Goal: Transaction & Acquisition: Register for event/course

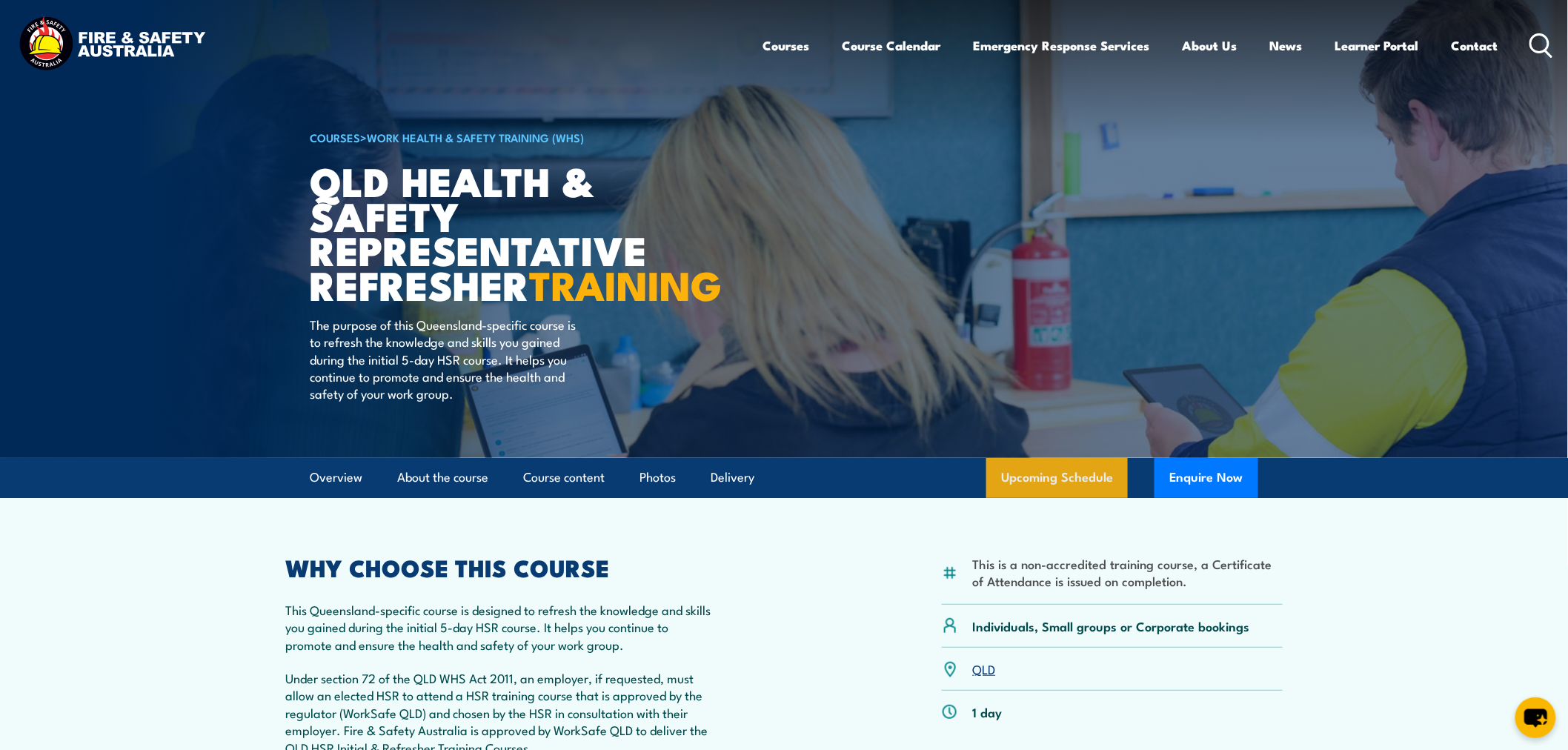
click at [1011, 499] on link "Upcoming Schedule" at bounding box center [1056, 478] width 141 height 40
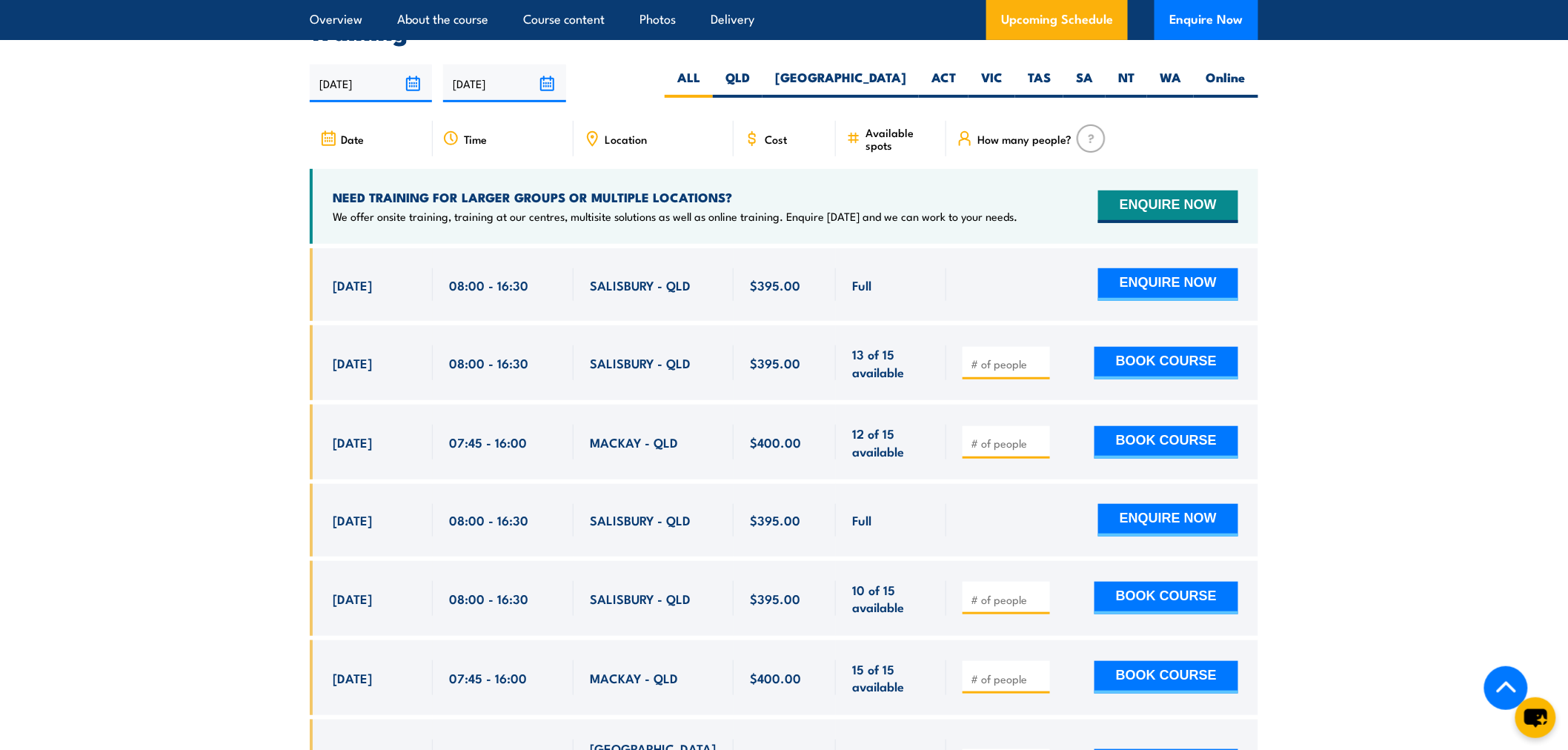
scroll to position [2599, 0]
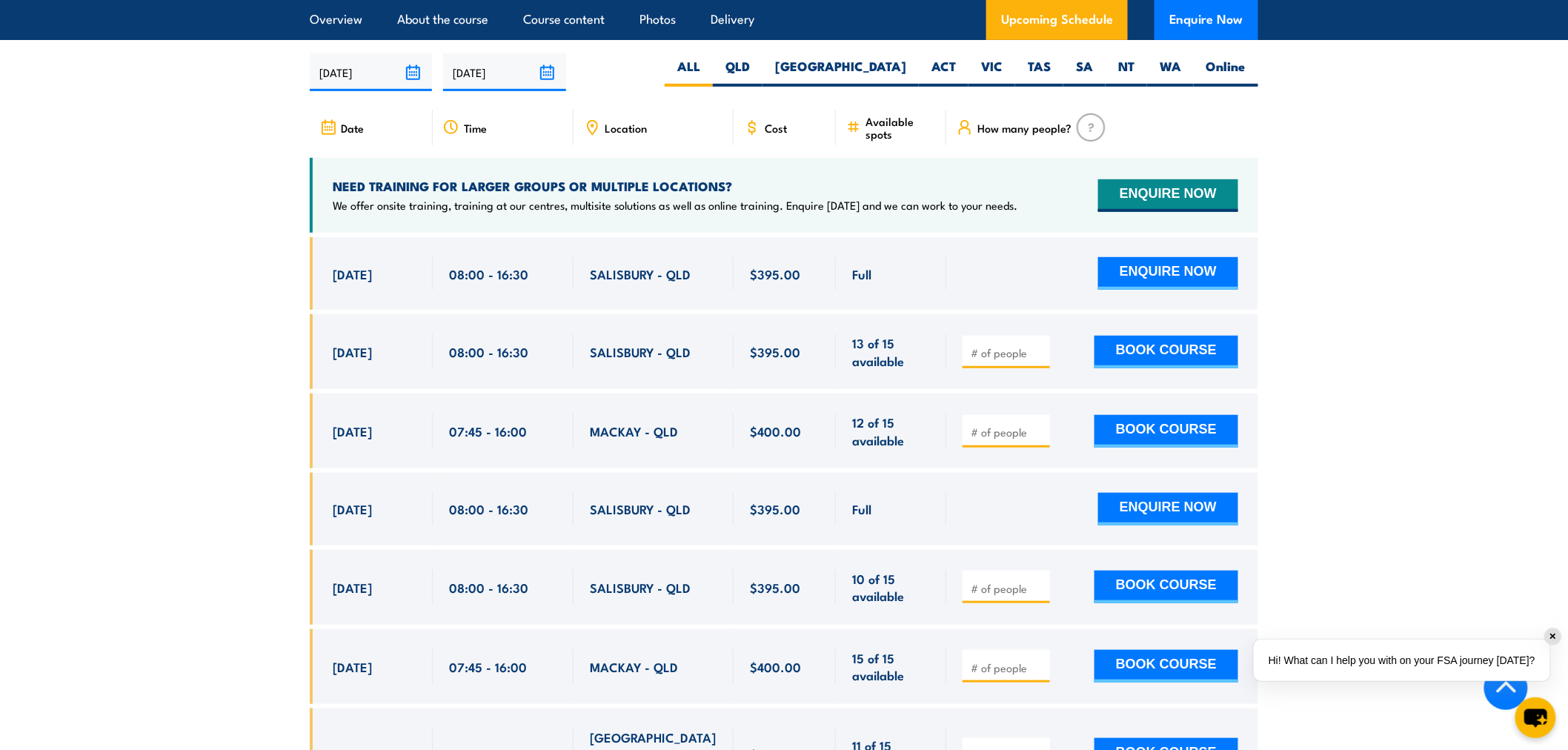
click at [995, 360] on input "number" at bounding box center [1008, 353] width 74 height 15
type input "2"
click at [1137, 368] on button "BOOK COURSE" at bounding box center [1166, 353] width 144 height 33
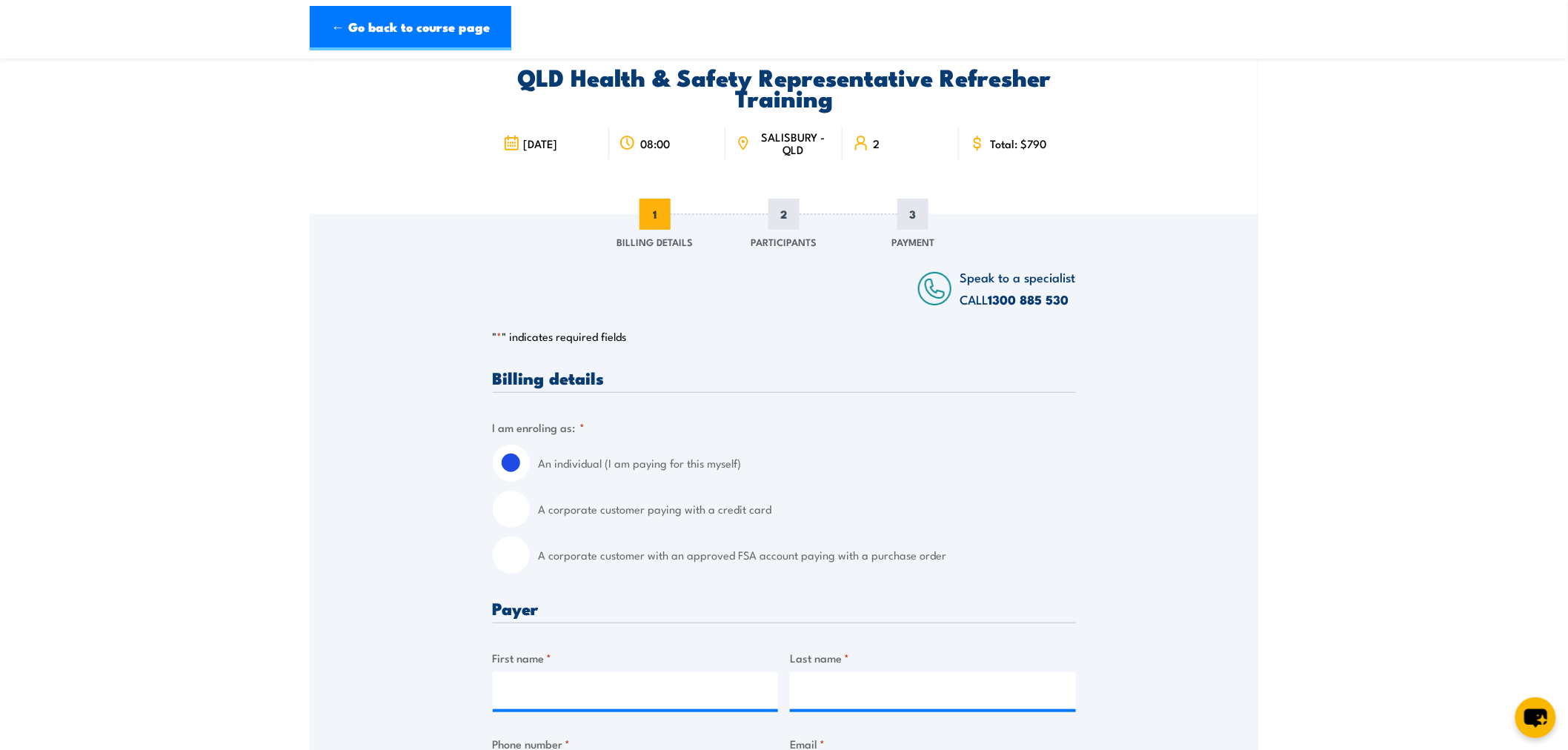
scroll to position [247, 0]
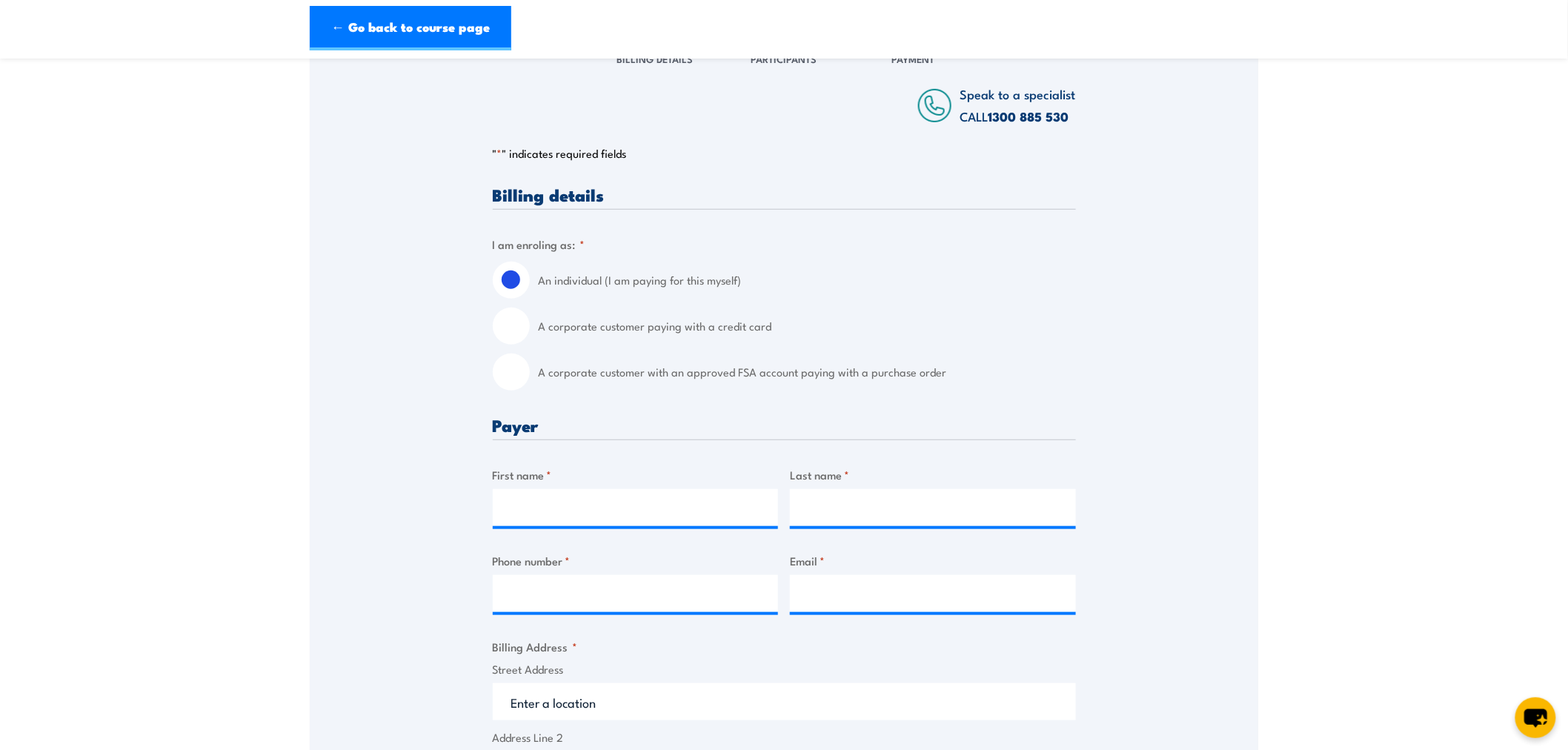
click at [513, 378] on input "A corporate customer with an approved FSA account paying with a purchase order" at bounding box center [512, 372] width 37 height 37
radio input "true"
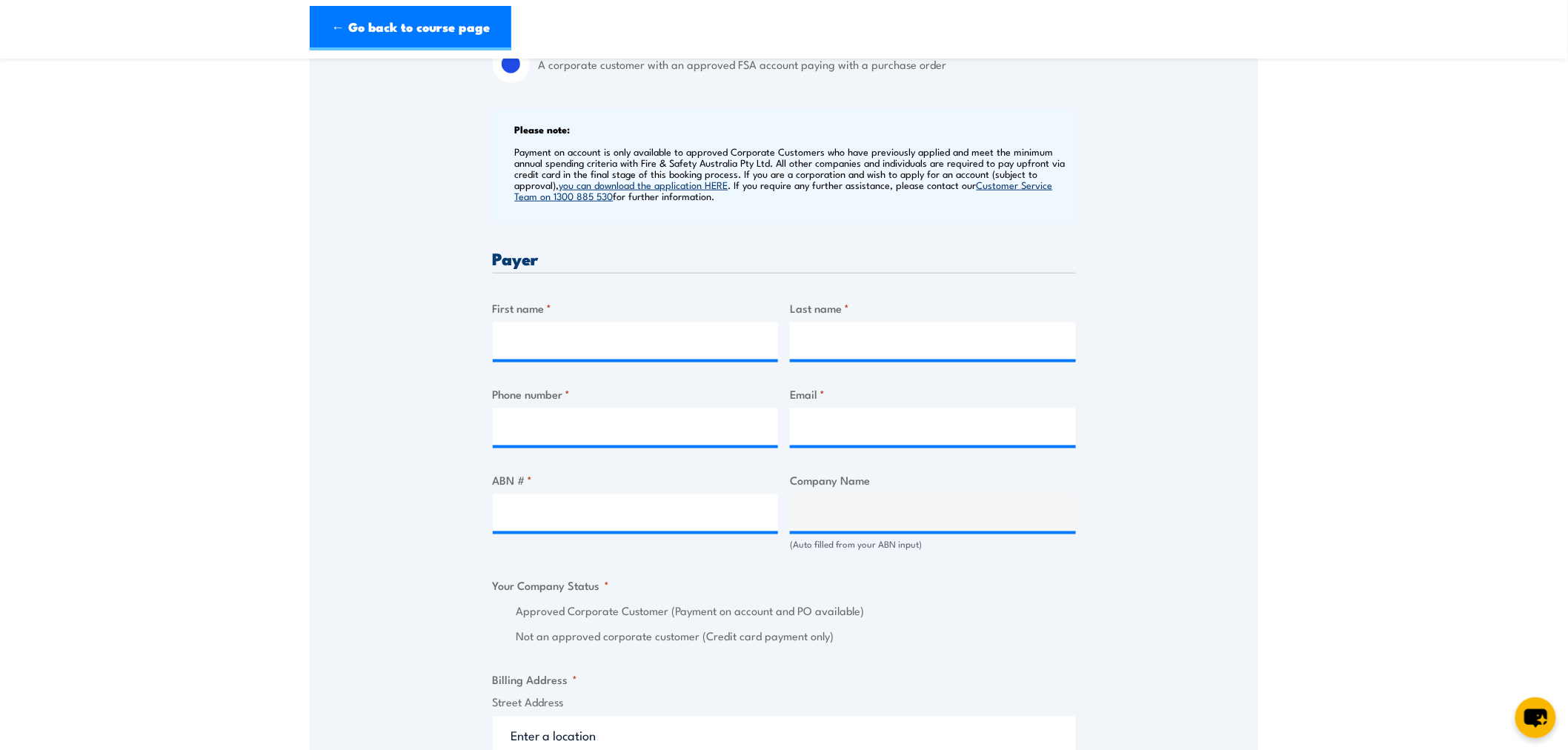
scroll to position [576, 0]
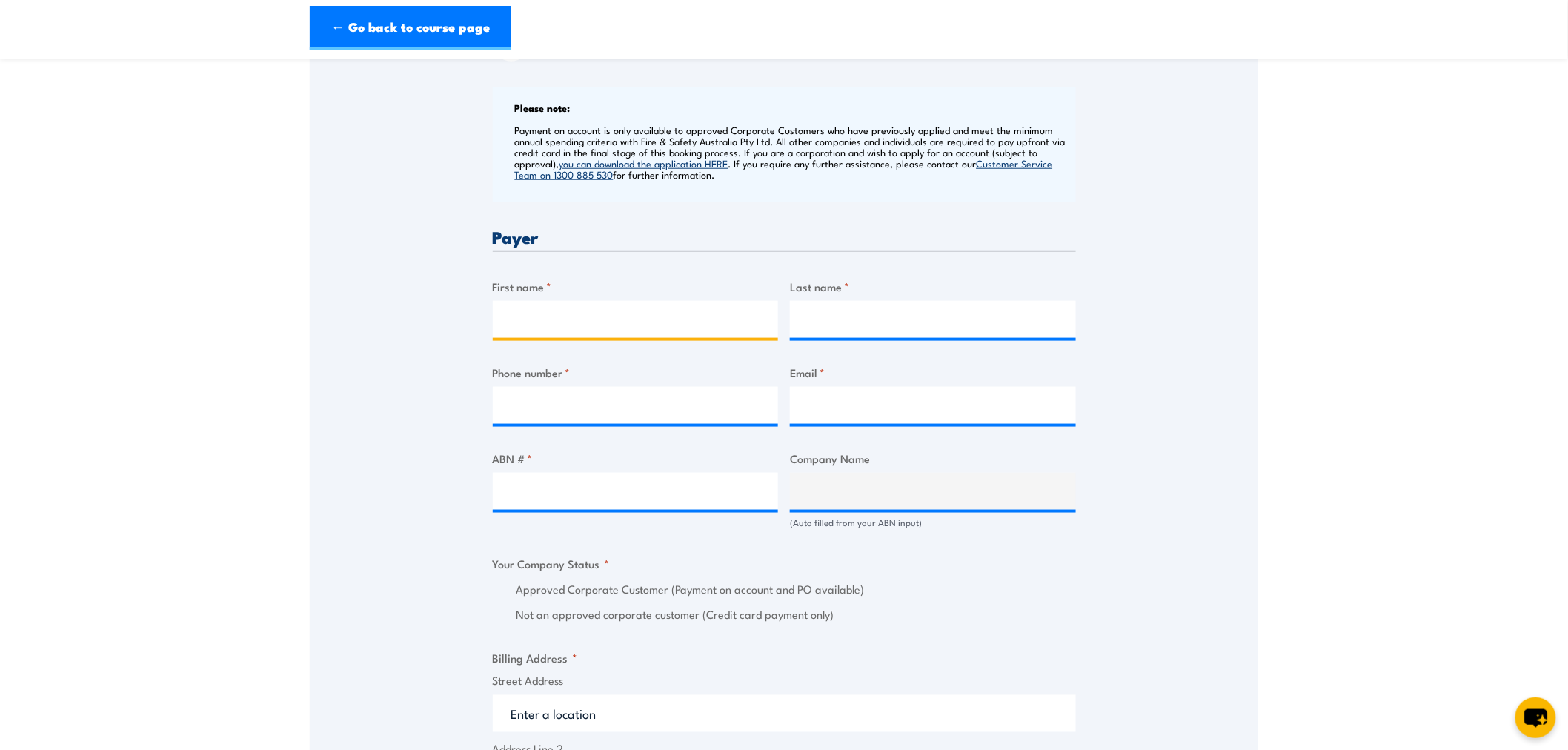
click at [545, 314] on input "First name *" at bounding box center [636, 320] width 286 height 37
click at [655, 321] on input "A" at bounding box center [636, 320] width 286 height 37
type input "[PERSON_NAME]"
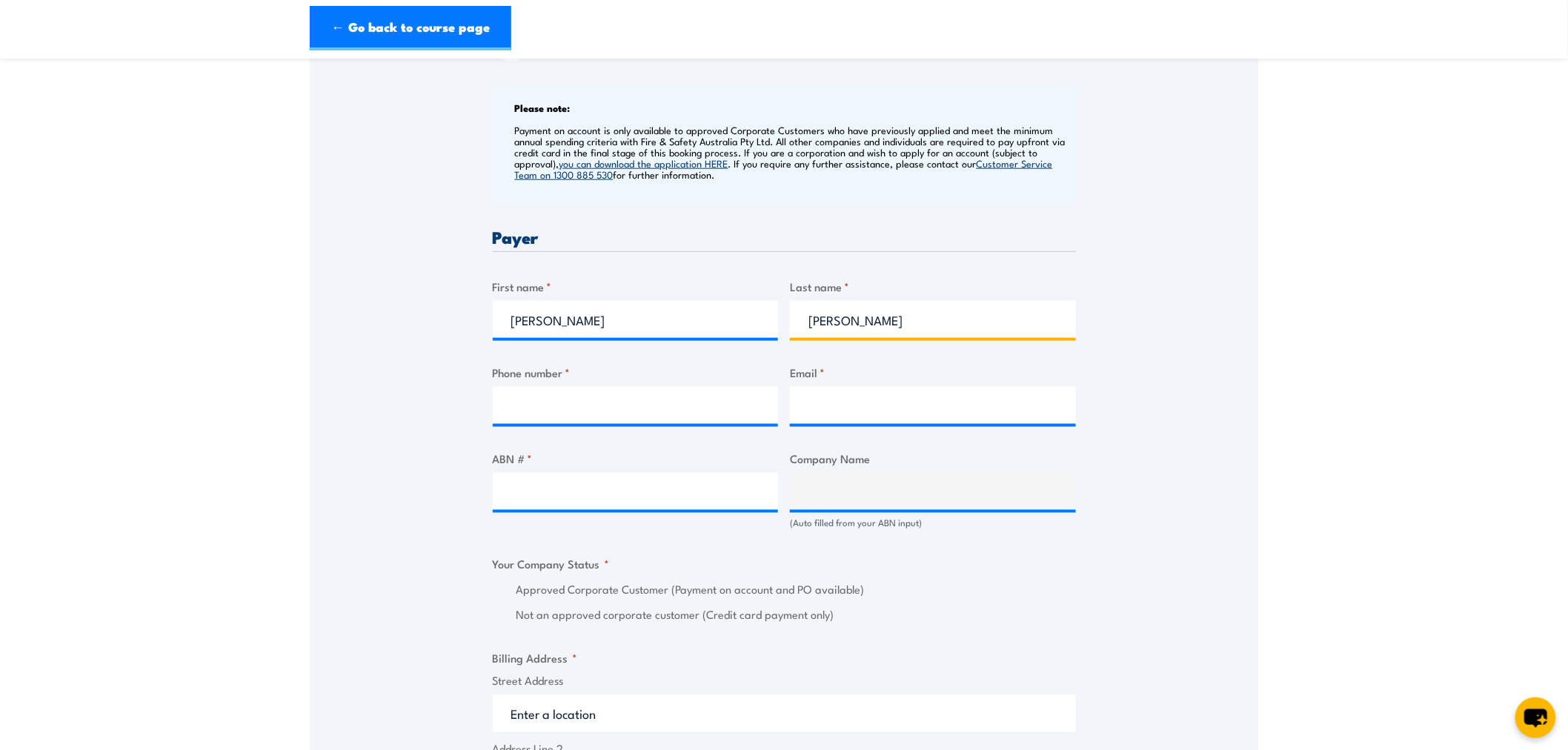
type input "[PERSON_NAME]"
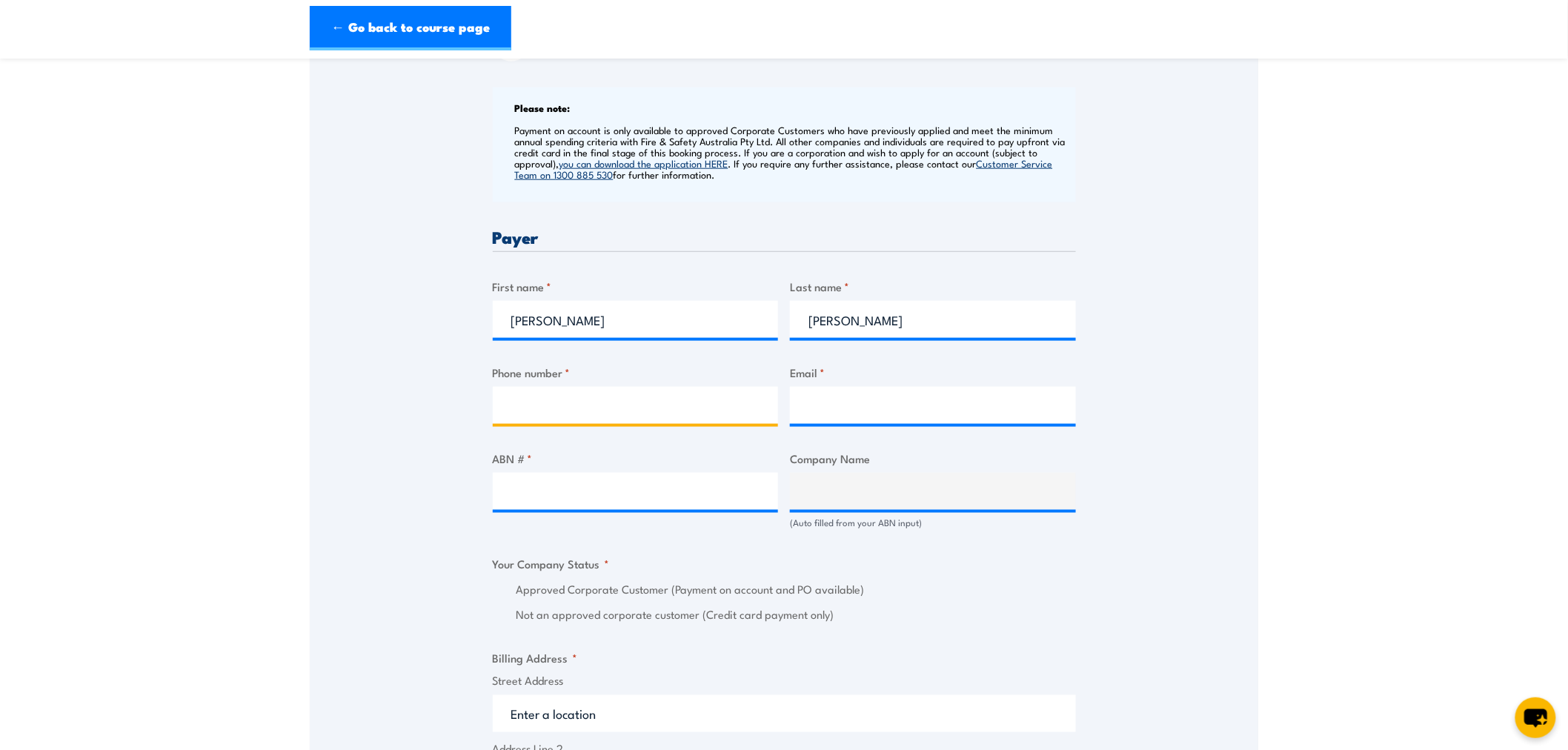
click at [647, 409] on input "Phone number *" at bounding box center [636, 406] width 286 height 37
drag, startPoint x: 488, startPoint y: 376, endPoint x: 542, endPoint y: 402, distance: 59.9
click at [497, 385] on div "Speak to a specialist CALL [PHONE_NUMBER] CALL [PHONE_NUMBER] " * " indicates r…" at bounding box center [784, 763] width 949 height 2123
click at [542, 402] on input "Phone number *" at bounding box center [636, 406] width 286 height 37
type input "0734030303"
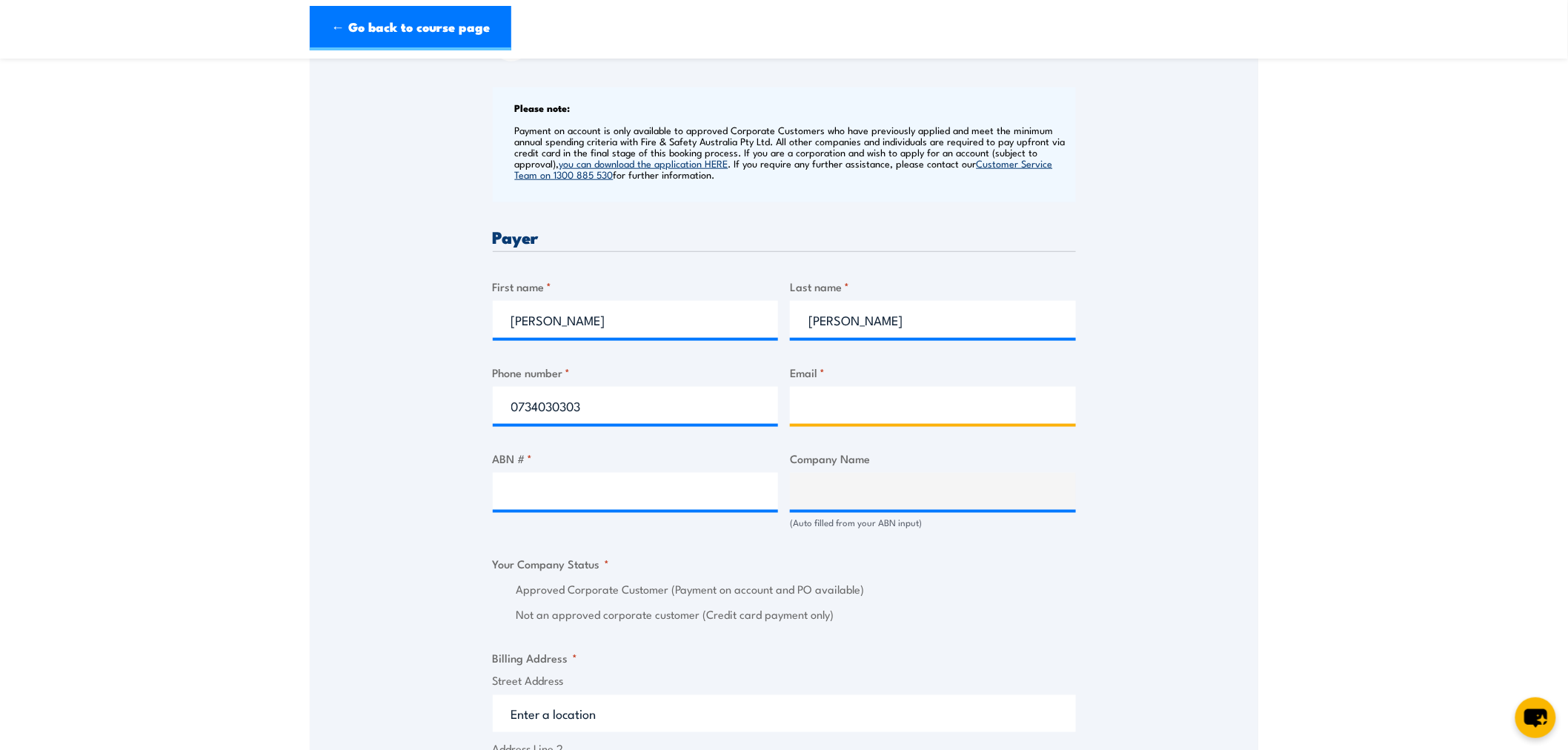
type input "[EMAIL_ADDRESS][DOMAIN_NAME]"
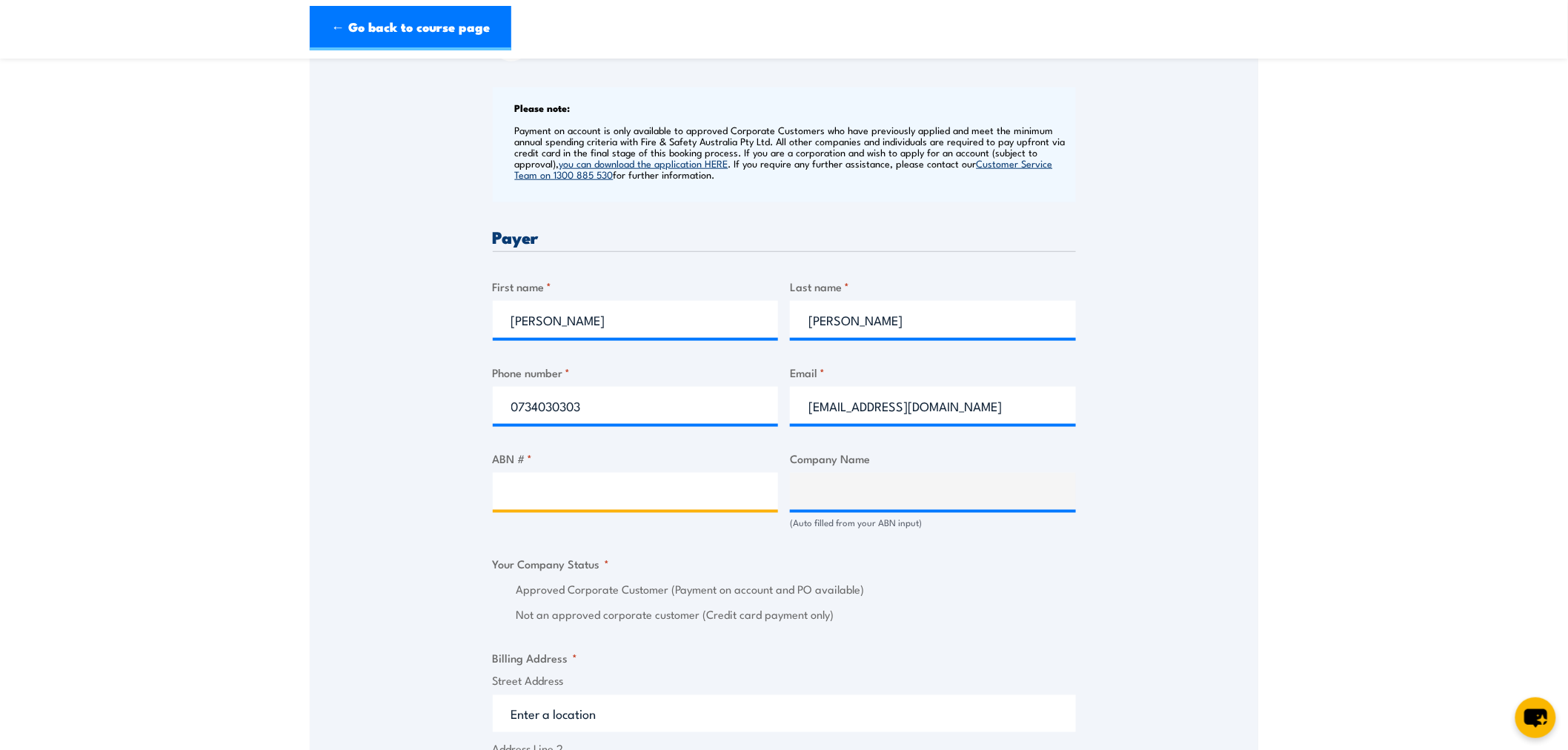
click at [639, 482] on input "ABN # *" at bounding box center [636, 492] width 286 height 37
click at [526, 491] on input "ABN # *" at bounding box center [636, 492] width 286 height 37
paste input "72 002 765 795"
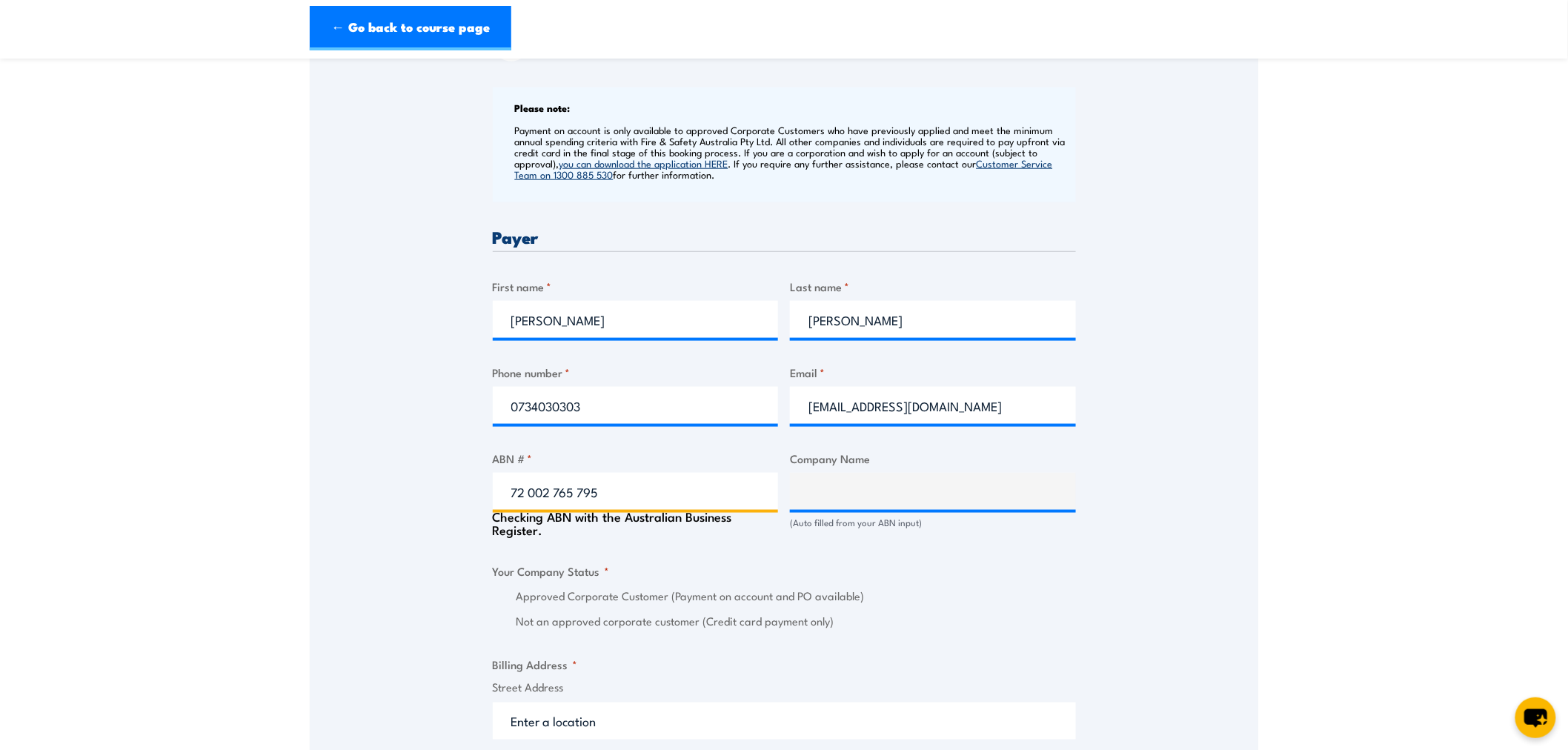
type input "72 002 765 795"
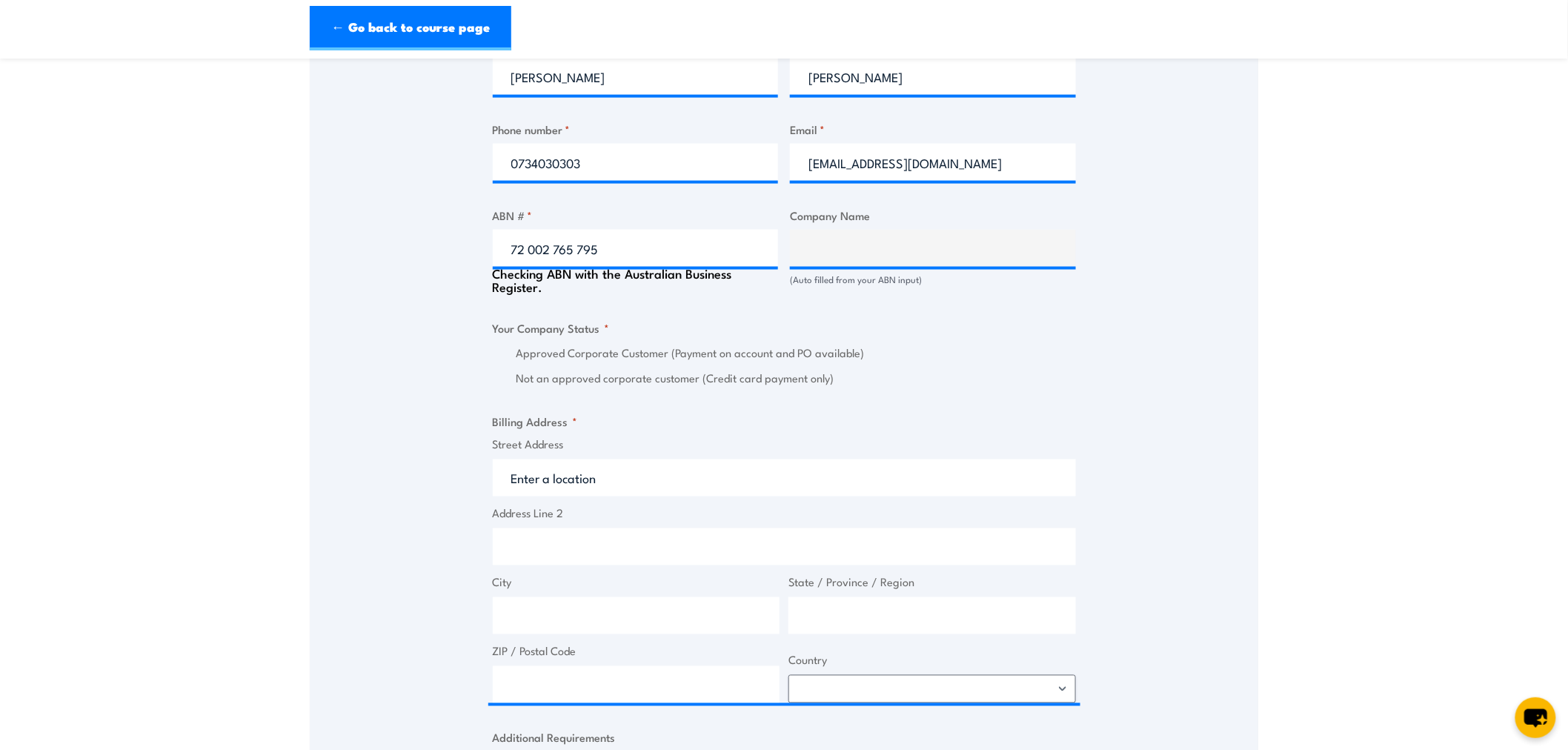
scroll to position [823, 0]
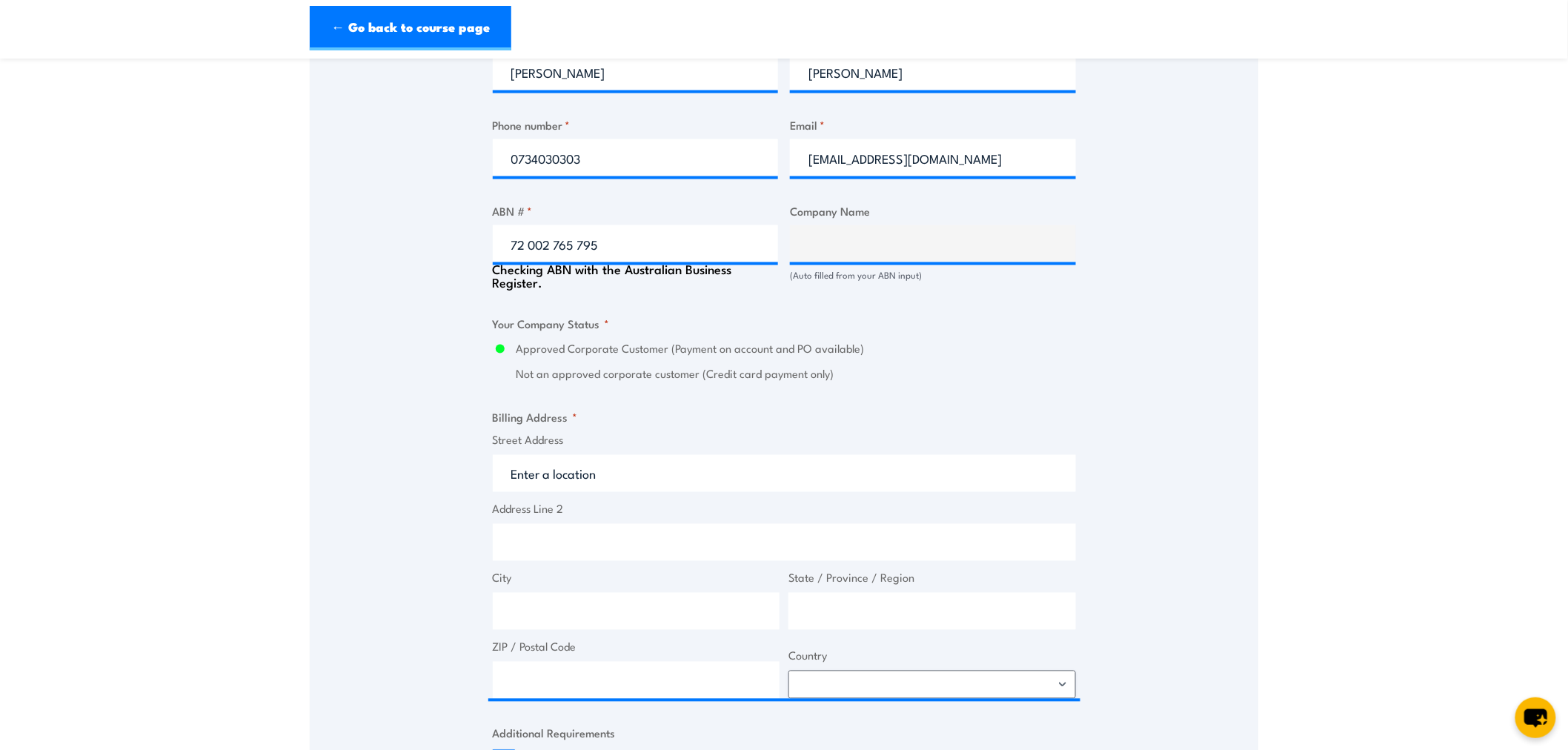
type input "BRISBANE CITY COUNCIL"
radio input "true"
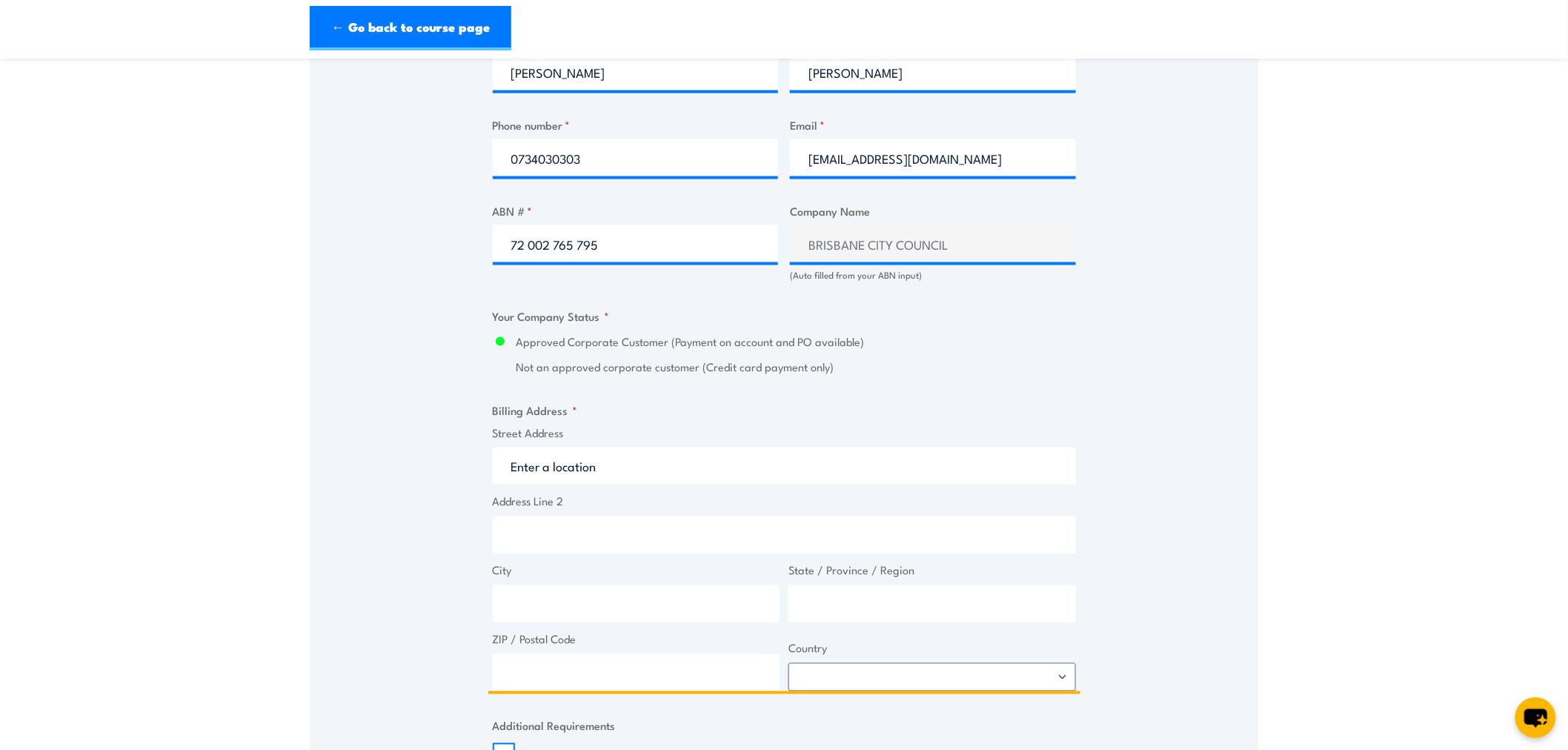
click at [524, 462] on input "Street Address" at bounding box center [785, 466] width 584 height 37
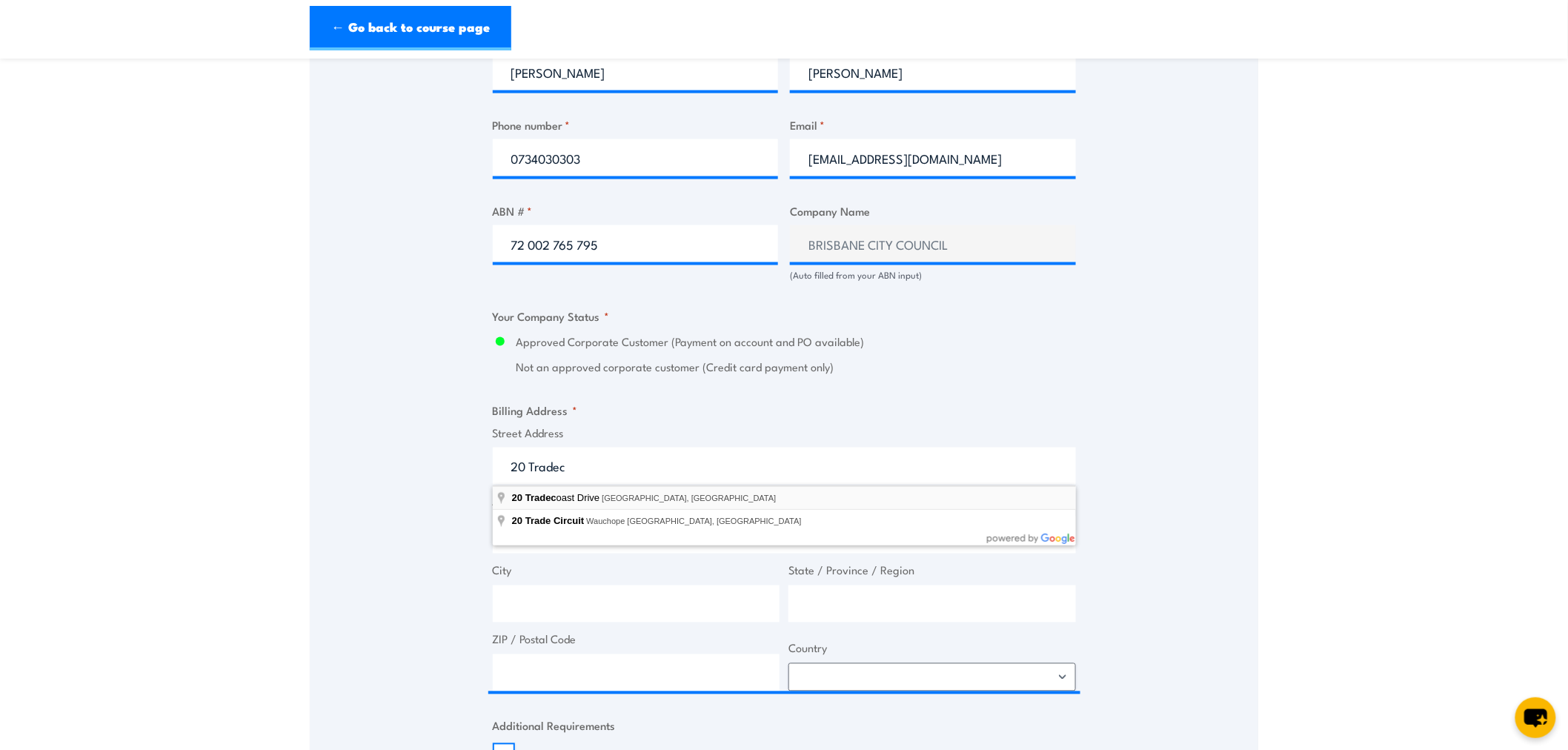
type input "[STREET_ADDRESS]"
type input "20 Tradecoast Dr"
type input "Eagle Farm"
type input "[GEOGRAPHIC_DATA]"
type input "4009"
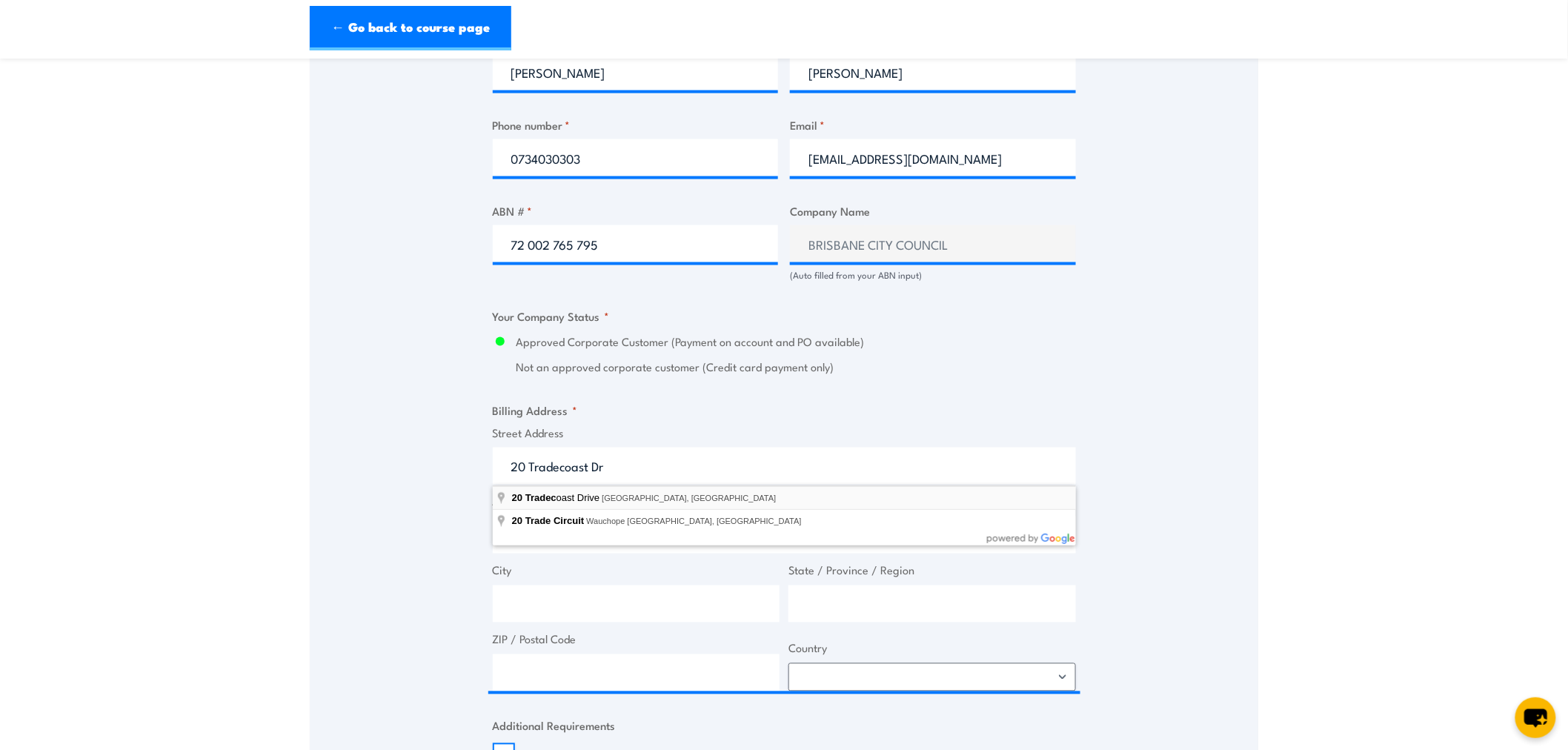
select select "[GEOGRAPHIC_DATA]"
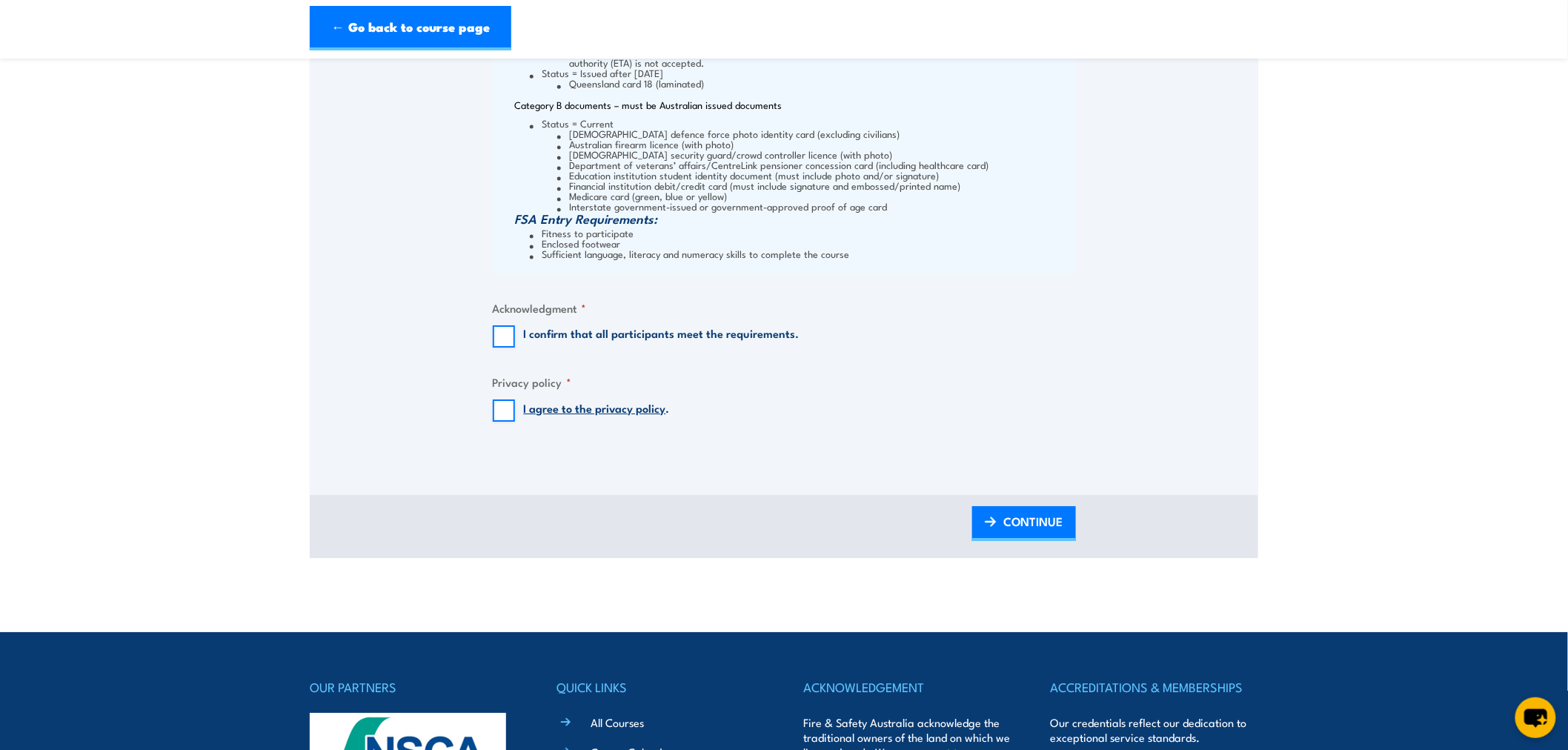
scroll to position [1977, 0]
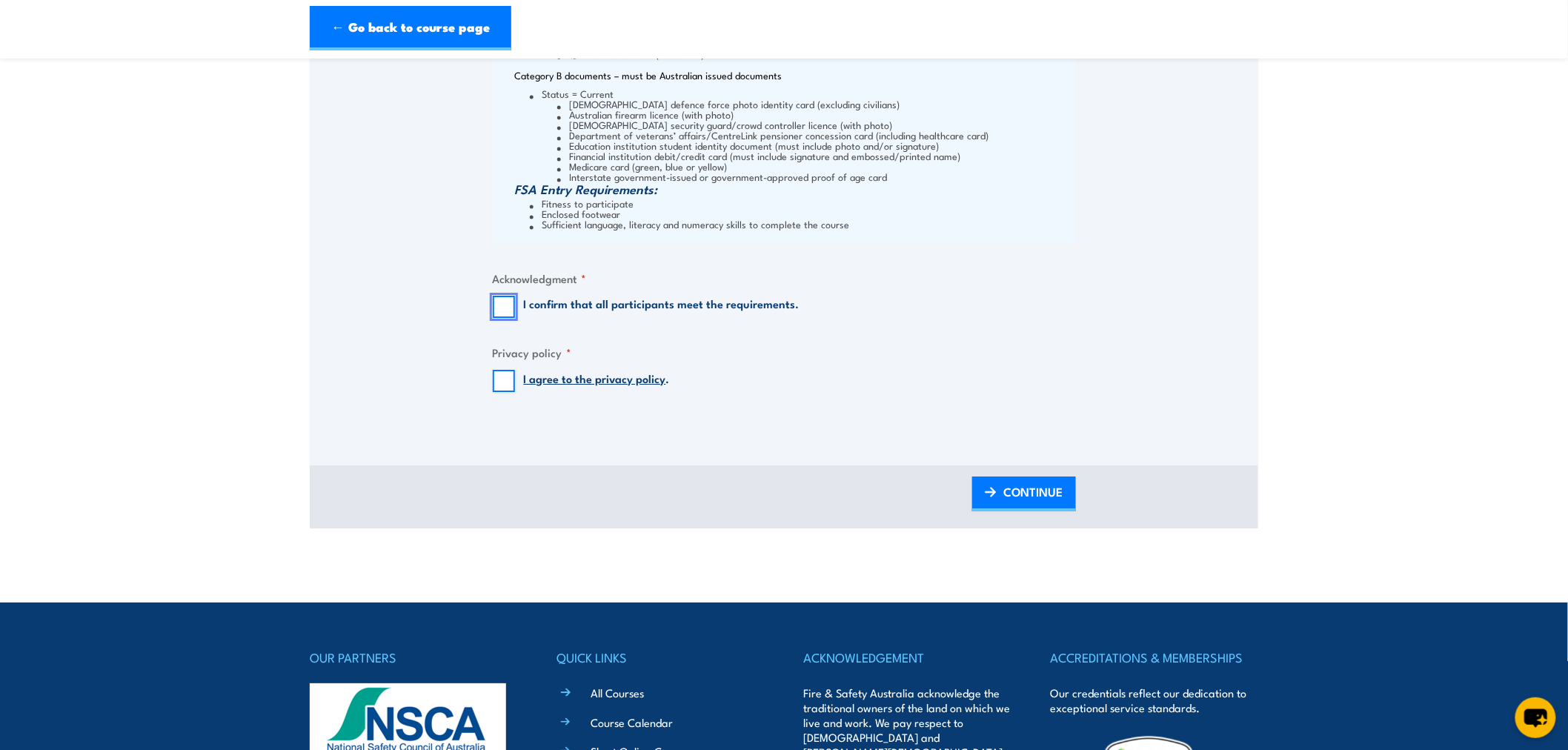
click at [505, 308] on input "I confirm that all participants meet the requirements." at bounding box center [504, 307] width 22 height 22
checkbox input "true"
click at [499, 384] on input "I agree to the privacy policy ." at bounding box center [504, 381] width 22 height 22
checkbox input "true"
click at [1041, 494] on span "CONTINUE" at bounding box center [1033, 492] width 59 height 39
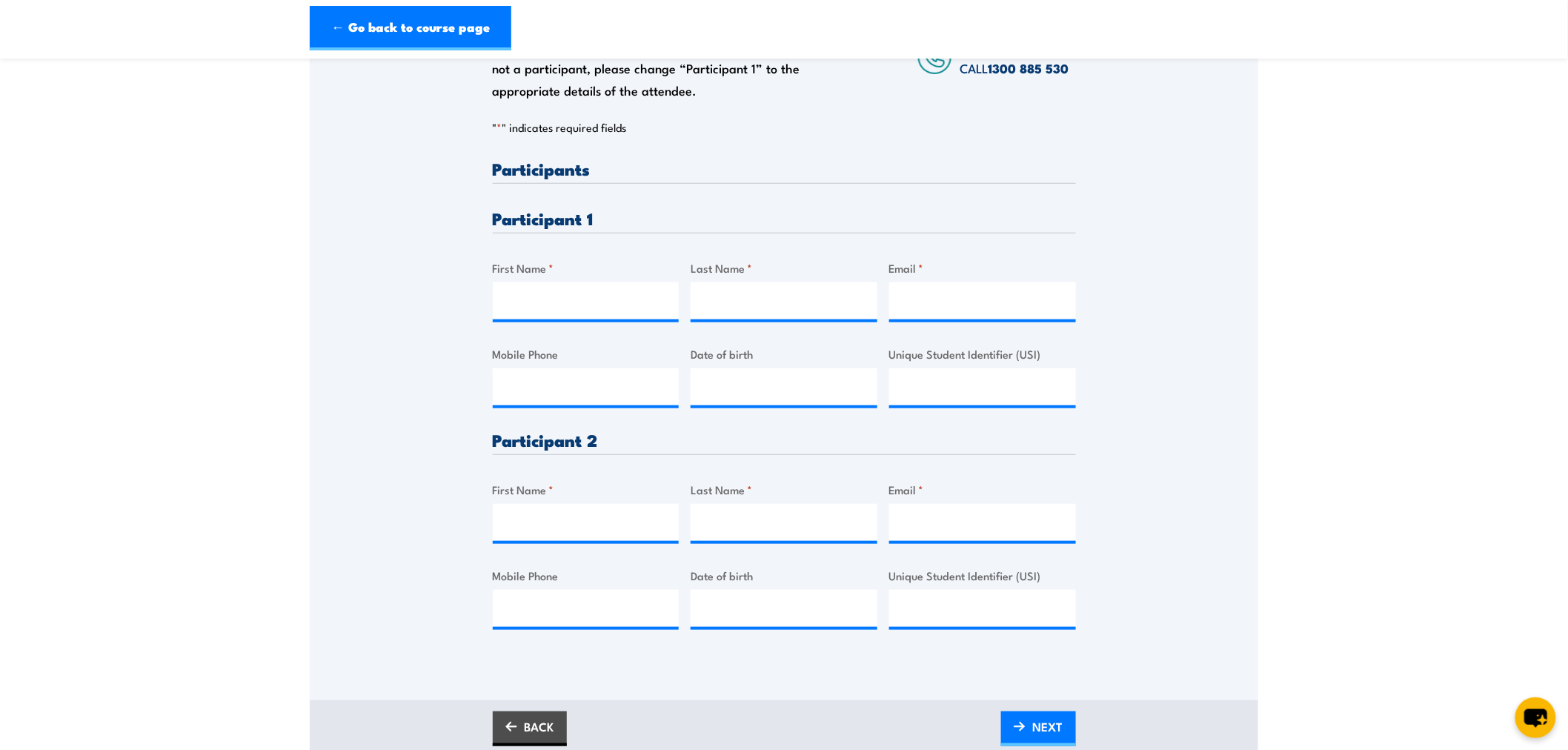
scroll to position [329, 0]
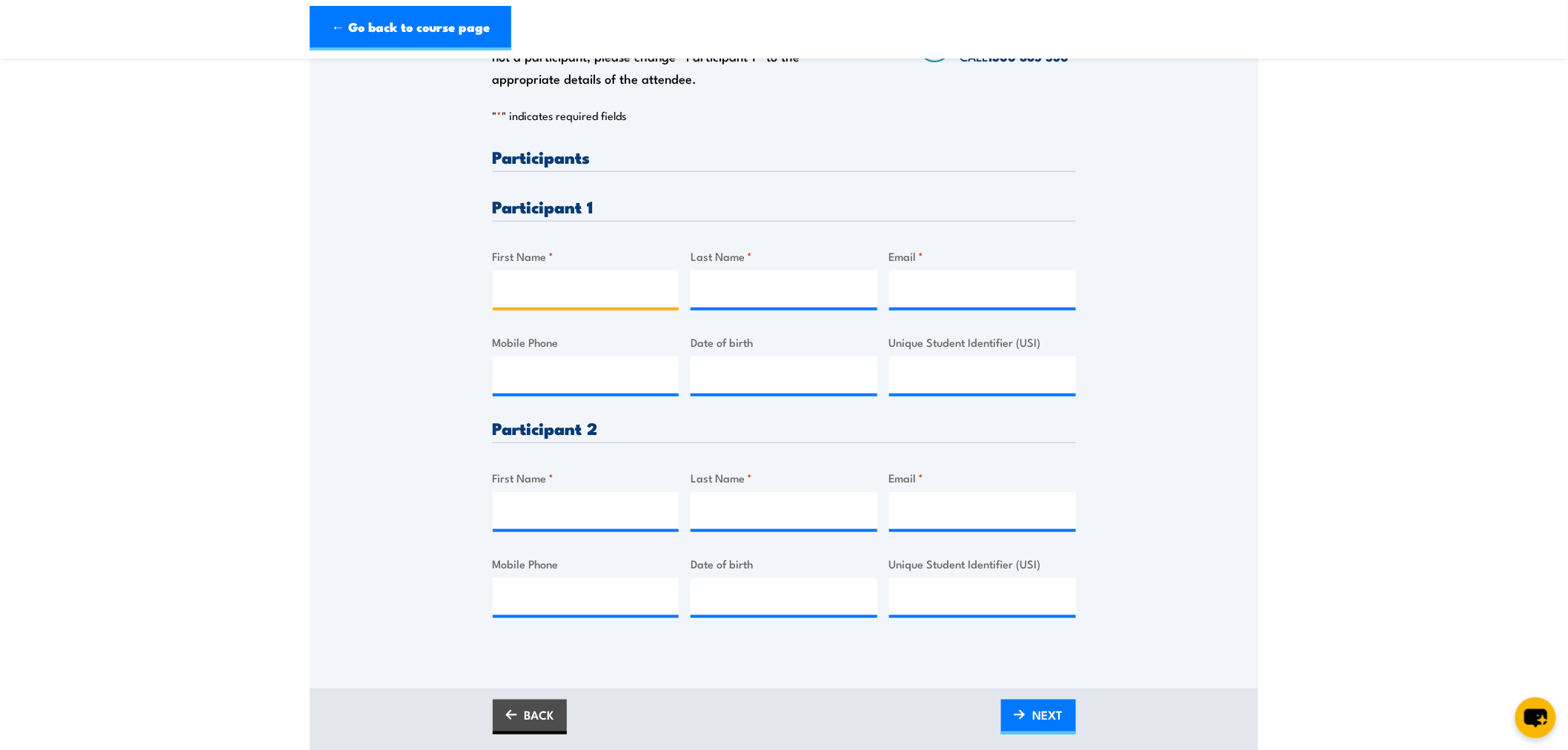
click at [538, 278] on input "First Name *" at bounding box center [587, 290] width 187 height 37
click at [590, 284] on input "First Name *" at bounding box center [587, 290] width 187 height 37
paste input "[PERSON_NAME]"
click at [587, 296] on input "[PERSON_NAME]" at bounding box center [587, 290] width 187 height 37
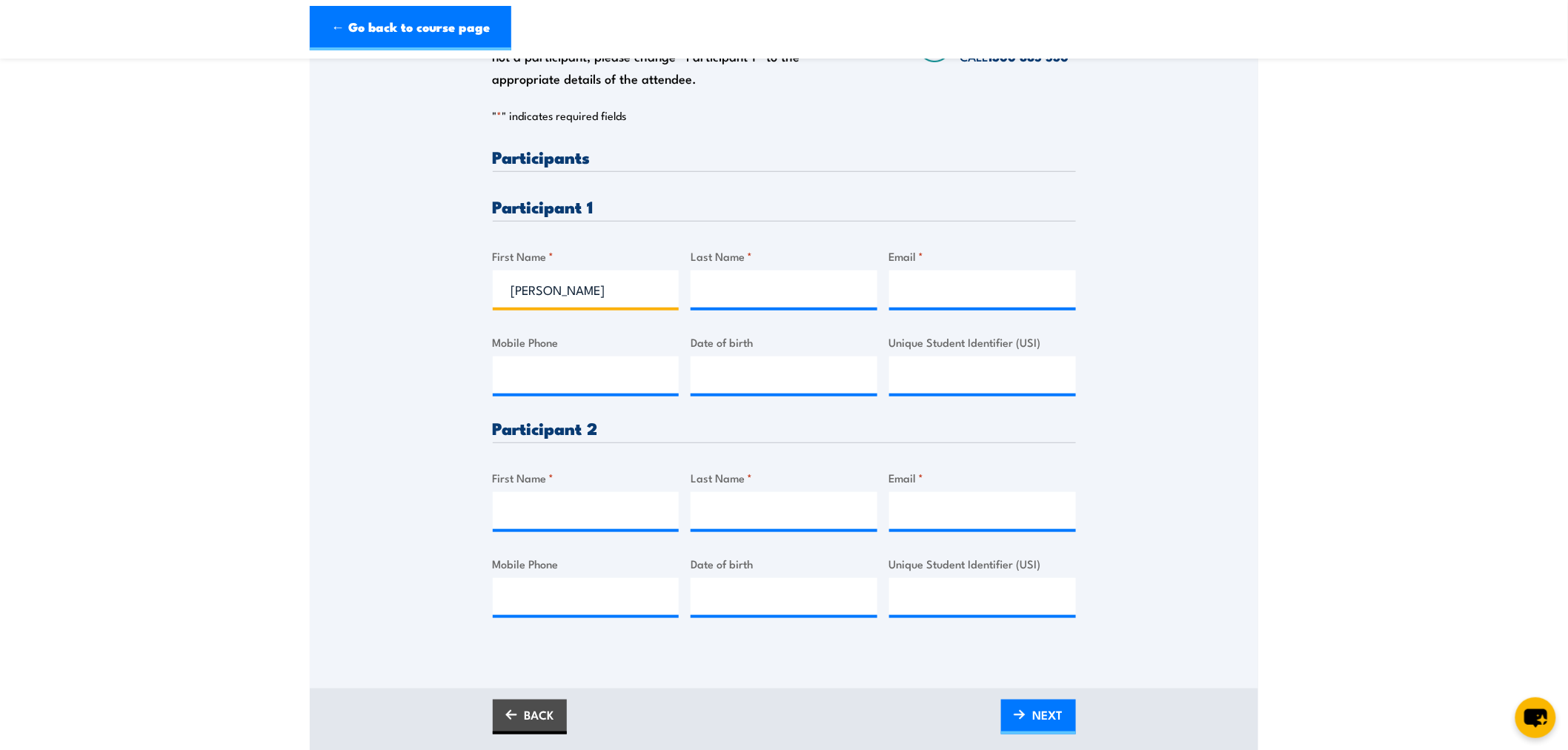
type input "[PERSON_NAME]"
click at [736, 302] on input "Last Name *" at bounding box center [784, 290] width 187 height 37
paste input "[PERSON_NAME]"
type input "[PERSON_NAME]"
click at [635, 287] on input "[PERSON_NAME]" at bounding box center [587, 290] width 187 height 37
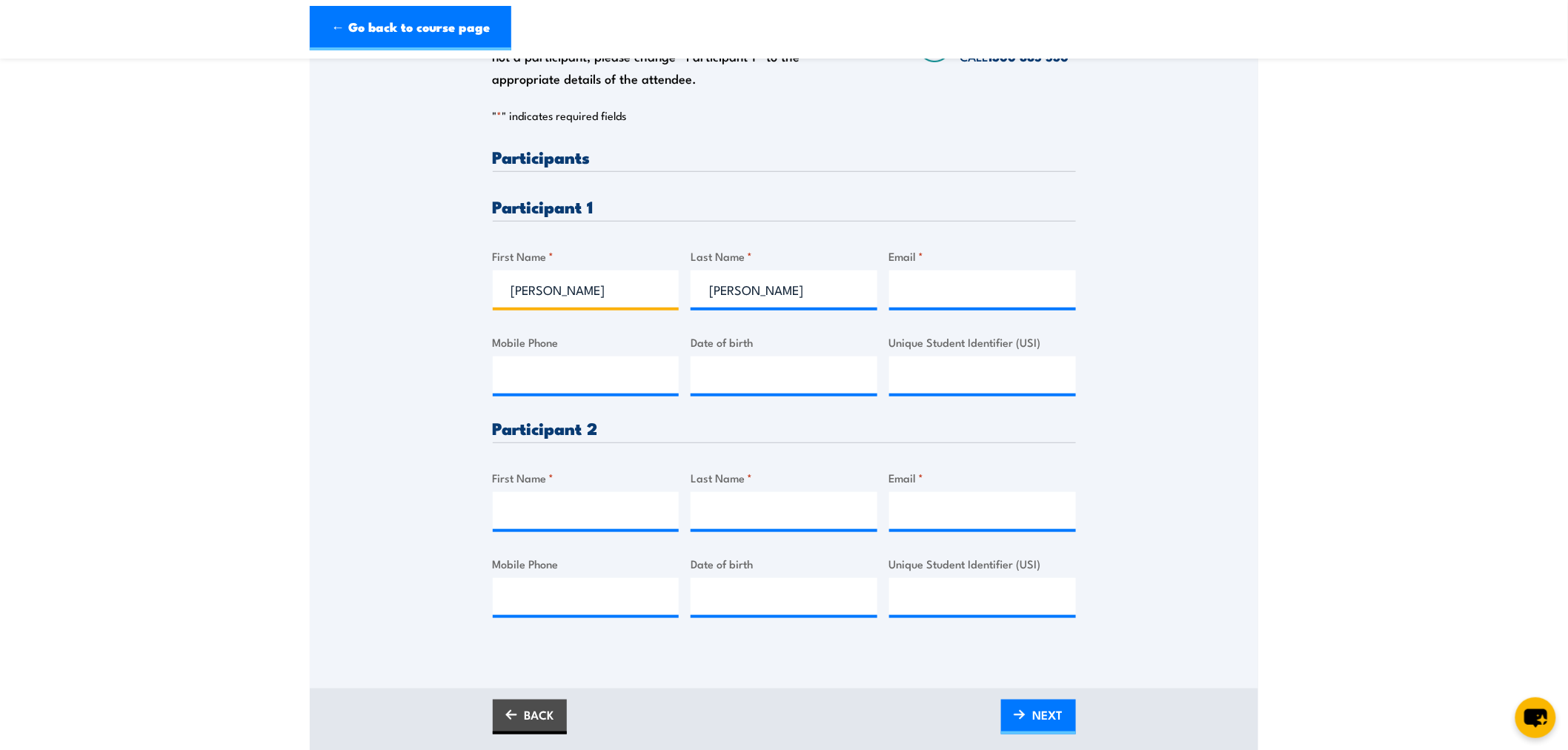
type input "[PERSON_NAME]"
click at [956, 292] on input "Email *" at bounding box center [983, 290] width 187 height 37
paste input "[PERSON_NAME][EMAIL_ADDRESS][PERSON_NAME][DOMAIN_NAME]>"
click at [1032, 287] on input "[PERSON_NAME][EMAIL_ADDRESS][PERSON_NAME][DOMAIN_NAME]>" at bounding box center [983, 290] width 187 height 37
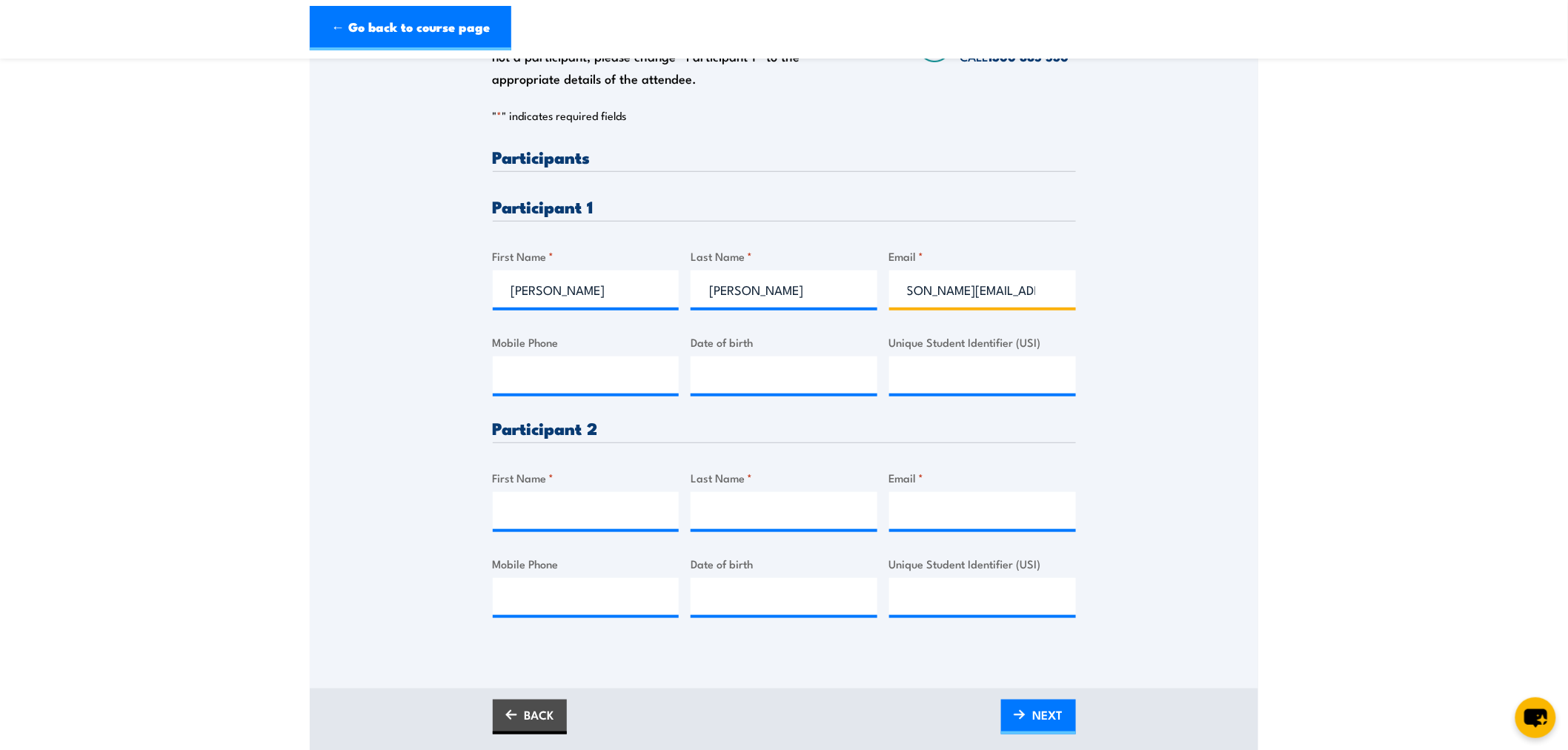
scroll to position [0, 0]
type input "[PERSON_NAME][EMAIL_ADDRESS][PERSON_NAME][DOMAIN_NAME]"
click at [970, 507] on input "Email *" at bounding box center [983, 511] width 187 height 37
paste input "[PERSON_NAME][EMAIL_ADDRESS][PERSON_NAME][DOMAIN_NAME]"
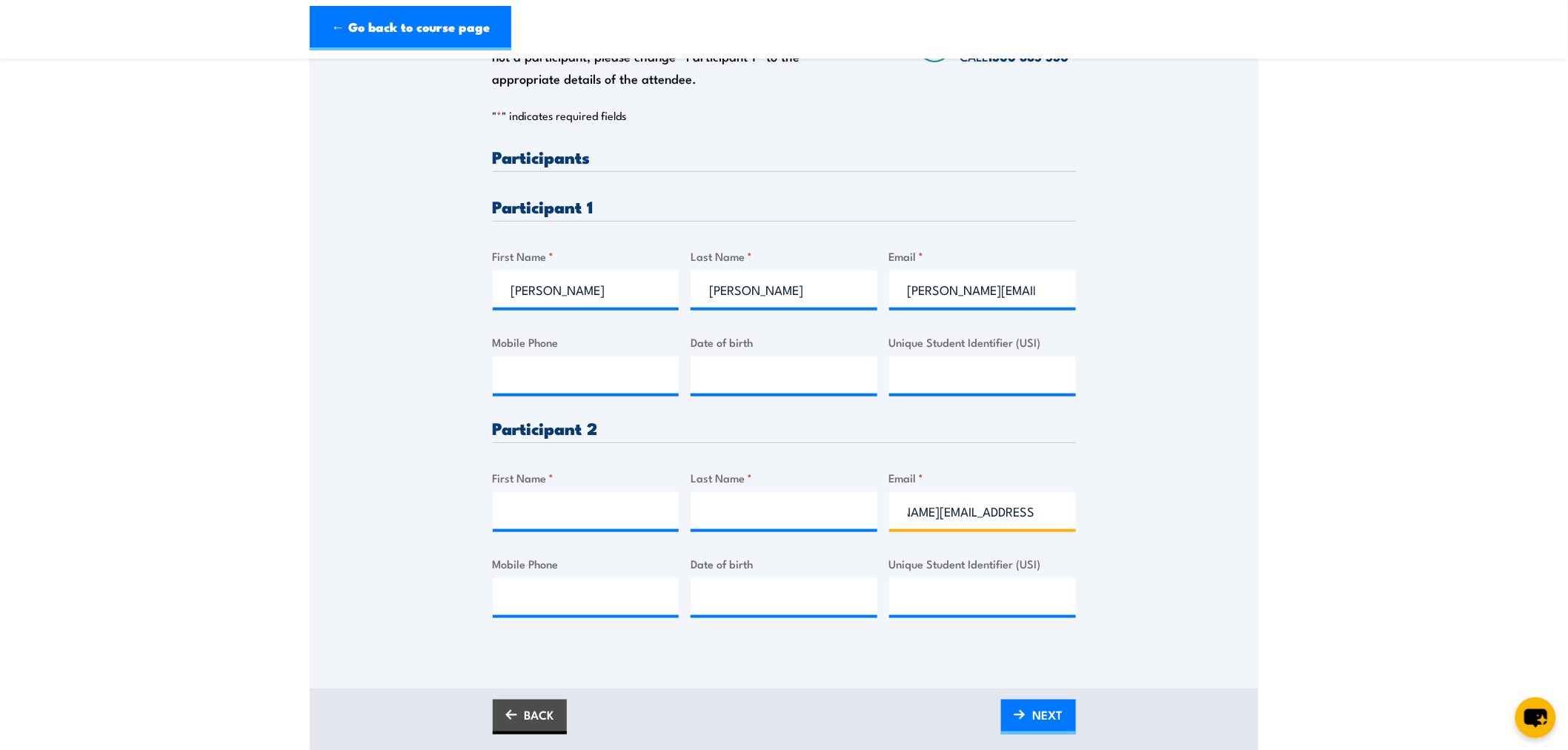
type input "[PERSON_NAME][EMAIL_ADDRESS][PERSON_NAME][DOMAIN_NAME]"
click at [522, 495] on input "First Name *" at bounding box center [587, 511] width 187 height 37
type input "[PERSON_NAME]"
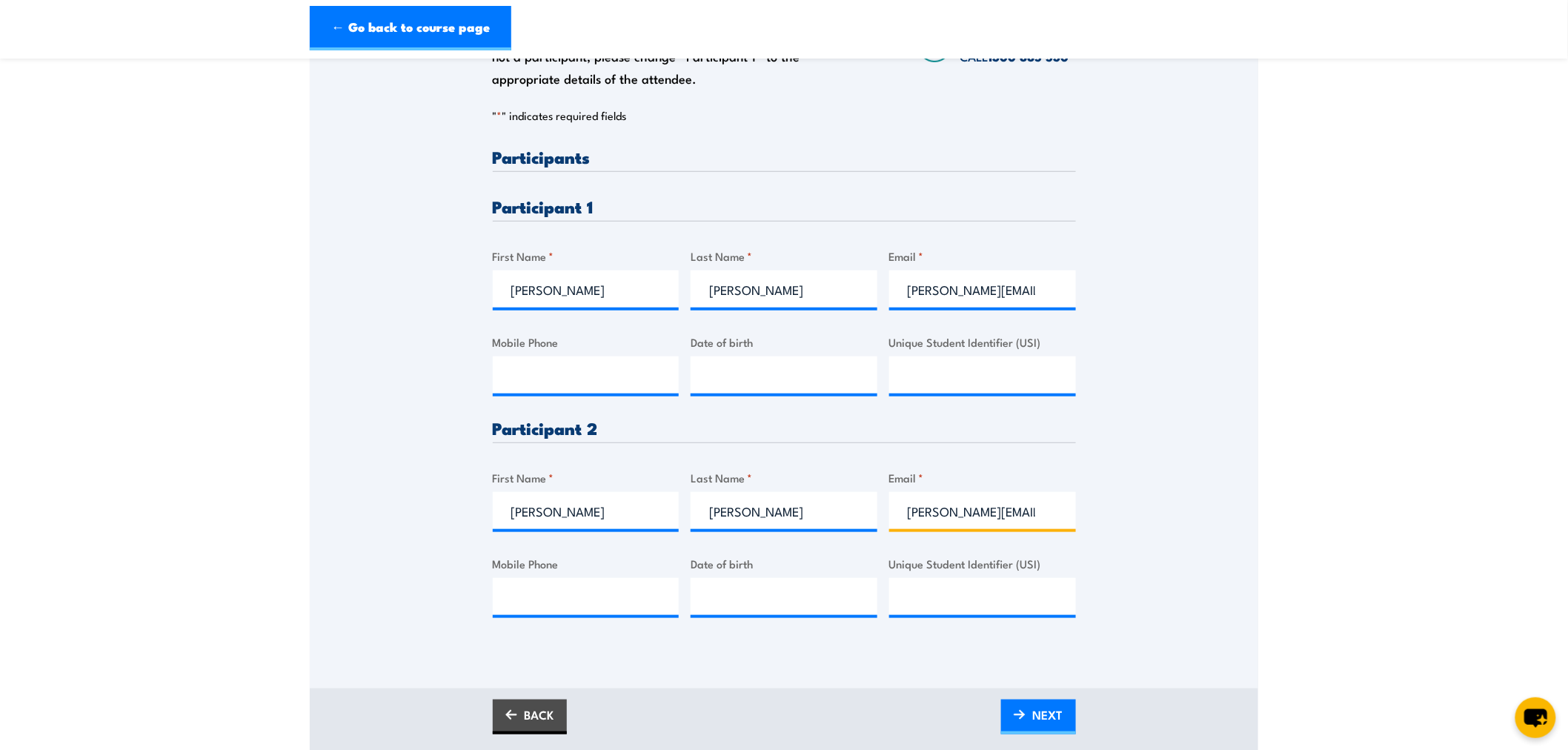
scroll to position [0, 61]
drag, startPoint x: 880, startPoint y: 511, endPoint x: 1296, endPoint y: 527, distance: 416.3
click at [1296, 527] on section "QLD Health & Safety Representative Refresher Training [DATE] 08:00 2 Total: $790" at bounding box center [784, 248] width 1568 height 1007
drag, startPoint x: 1036, startPoint y: 512, endPoint x: 1041, endPoint y: 519, distance: 8.6
click at [1036, 513] on input "[PERSON_NAME][EMAIL_ADDRESS][PERSON_NAME][DOMAIN_NAME]" at bounding box center [983, 511] width 187 height 37
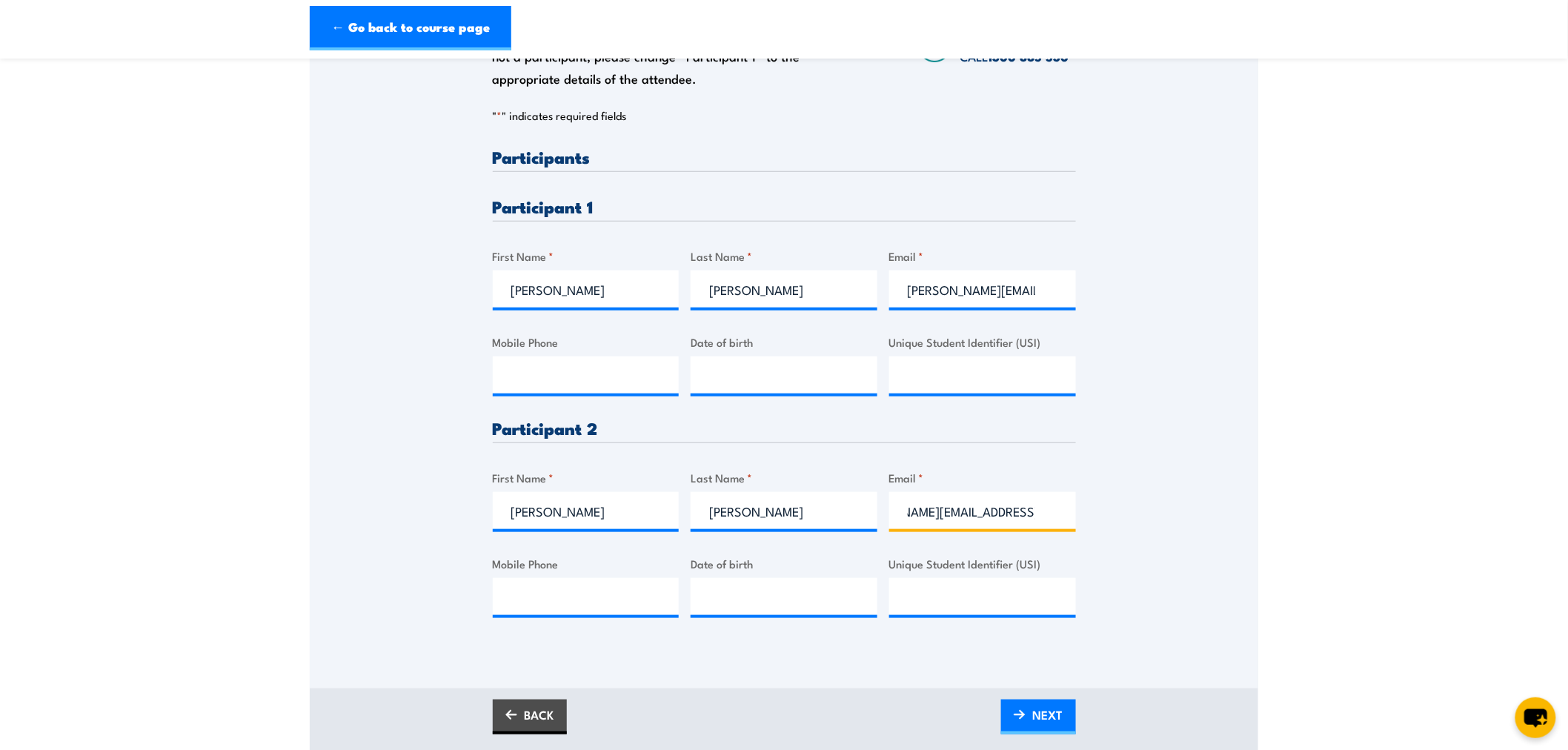
click at [1011, 500] on input "[PERSON_NAME][EMAIL_ADDRESS][PERSON_NAME][DOMAIN_NAME]" at bounding box center [983, 511] width 187 height 37
click at [1039, 287] on input "[PERSON_NAME][EMAIL_ADDRESS][PERSON_NAME][DOMAIN_NAME]" at bounding box center [983, 290] width 187 height 37
drag, startPoint x: 981, startPoint y: 287, endPoint x: 723, endPoint y: 310, distance: 259.0
click at [726, 311] on div "Please provide names and contact details for each of the participants below. No…" at bounding box center [785, 394] width 584 height 493
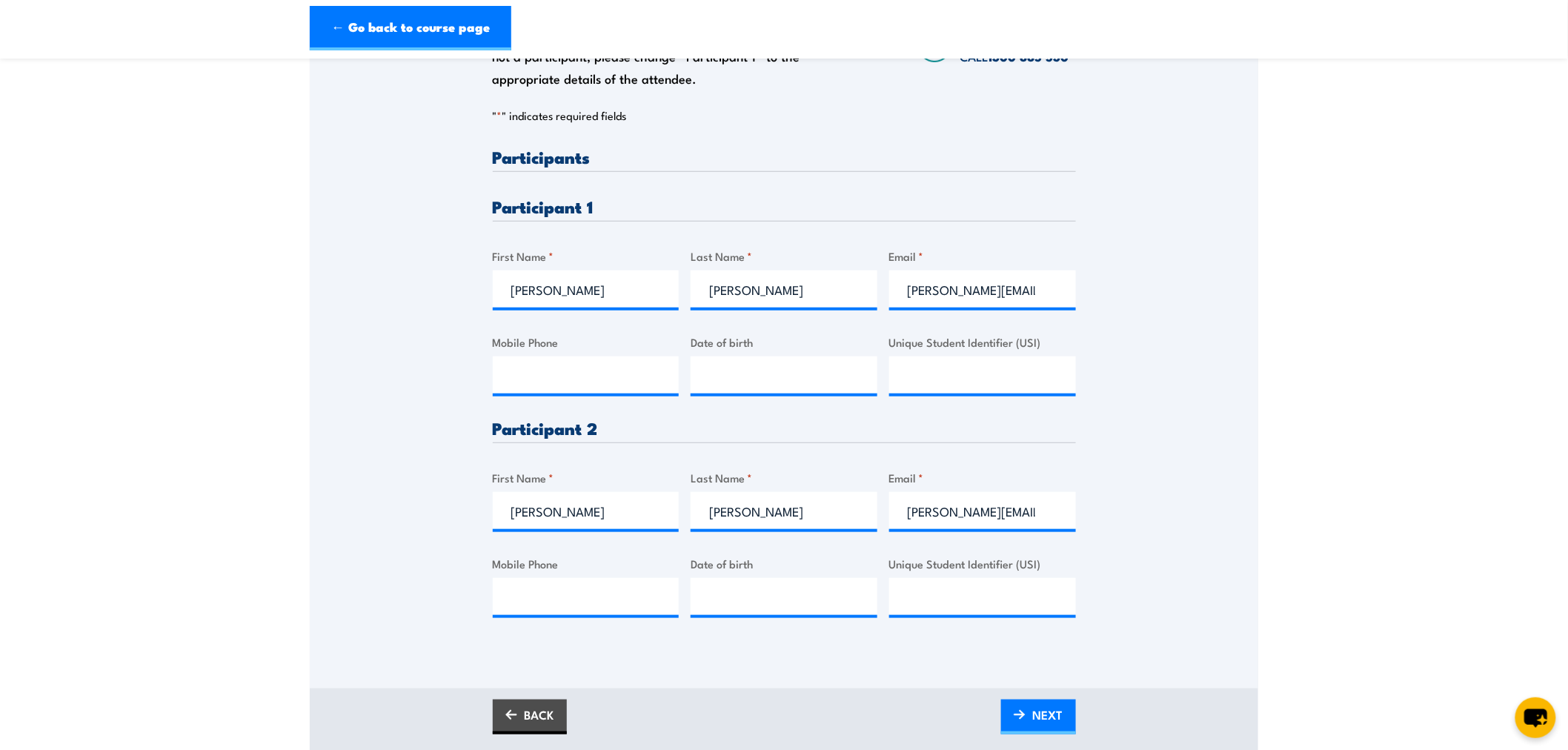
click at [1142, 466] on div "Please provide names and contact details for each of the participants below. No…" at bounding box center [784, 298] width 949 height 698
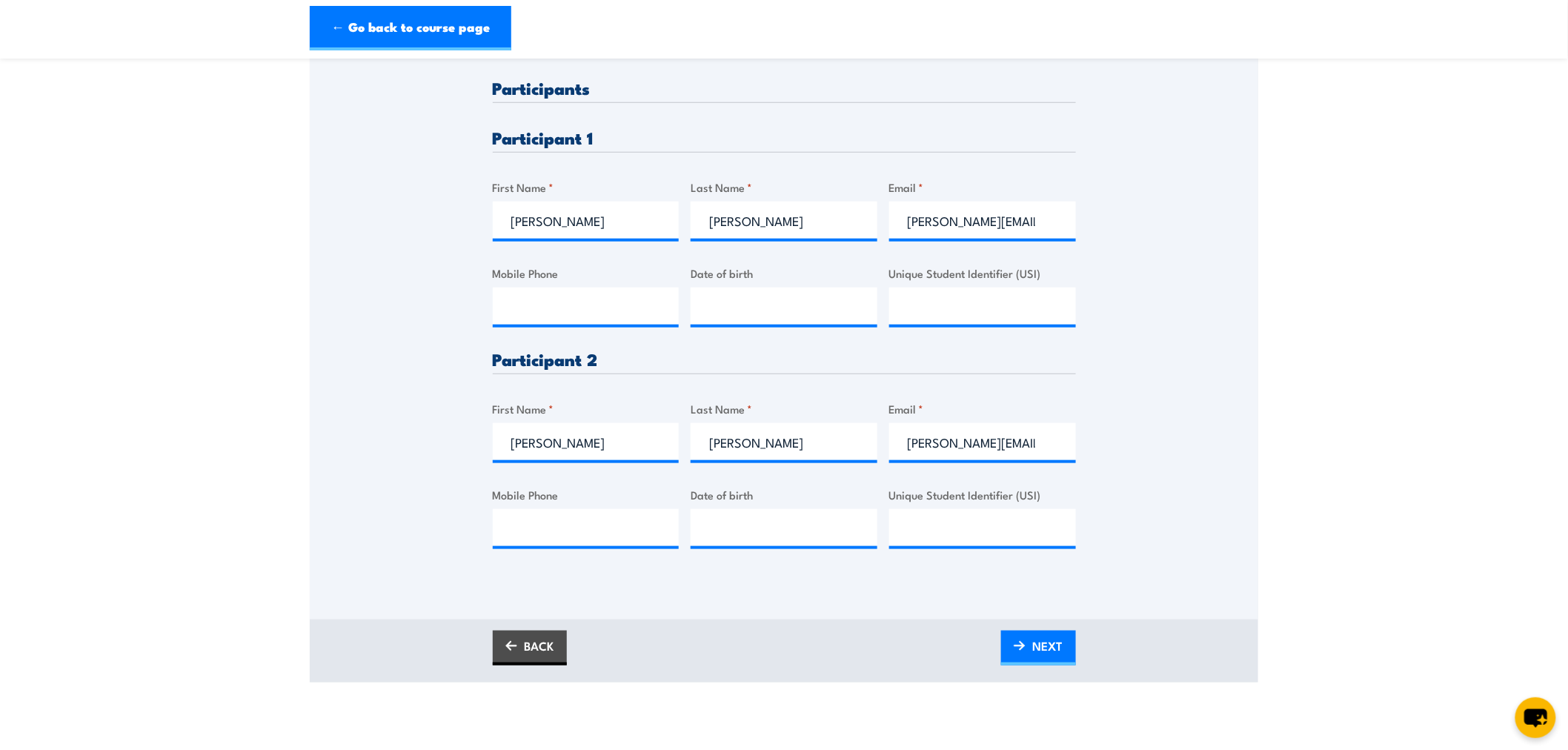
scroll to position [659, 0]
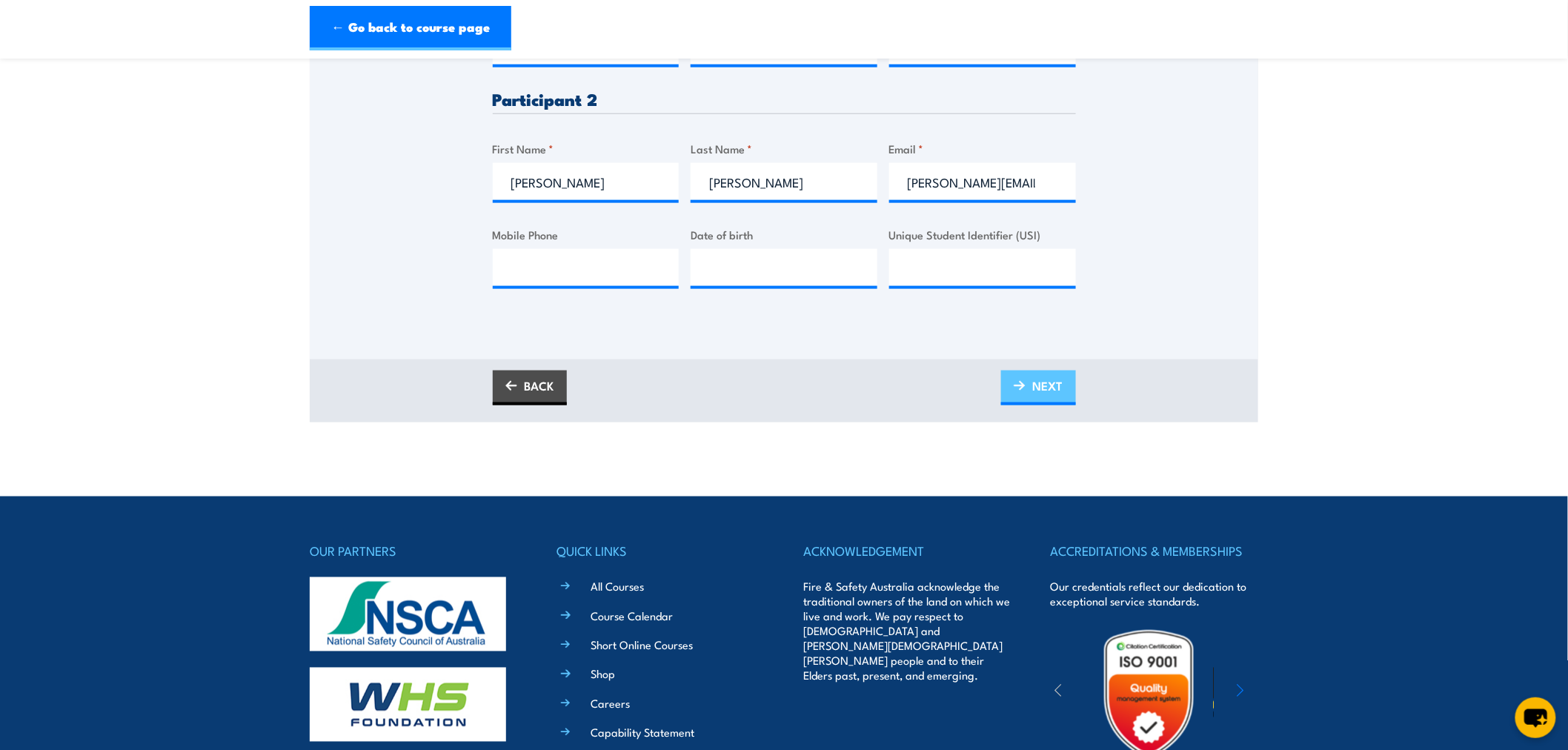
click at [1053, 399] on span "NEXT" at bounding box center [1048, 385] width 31 height 39
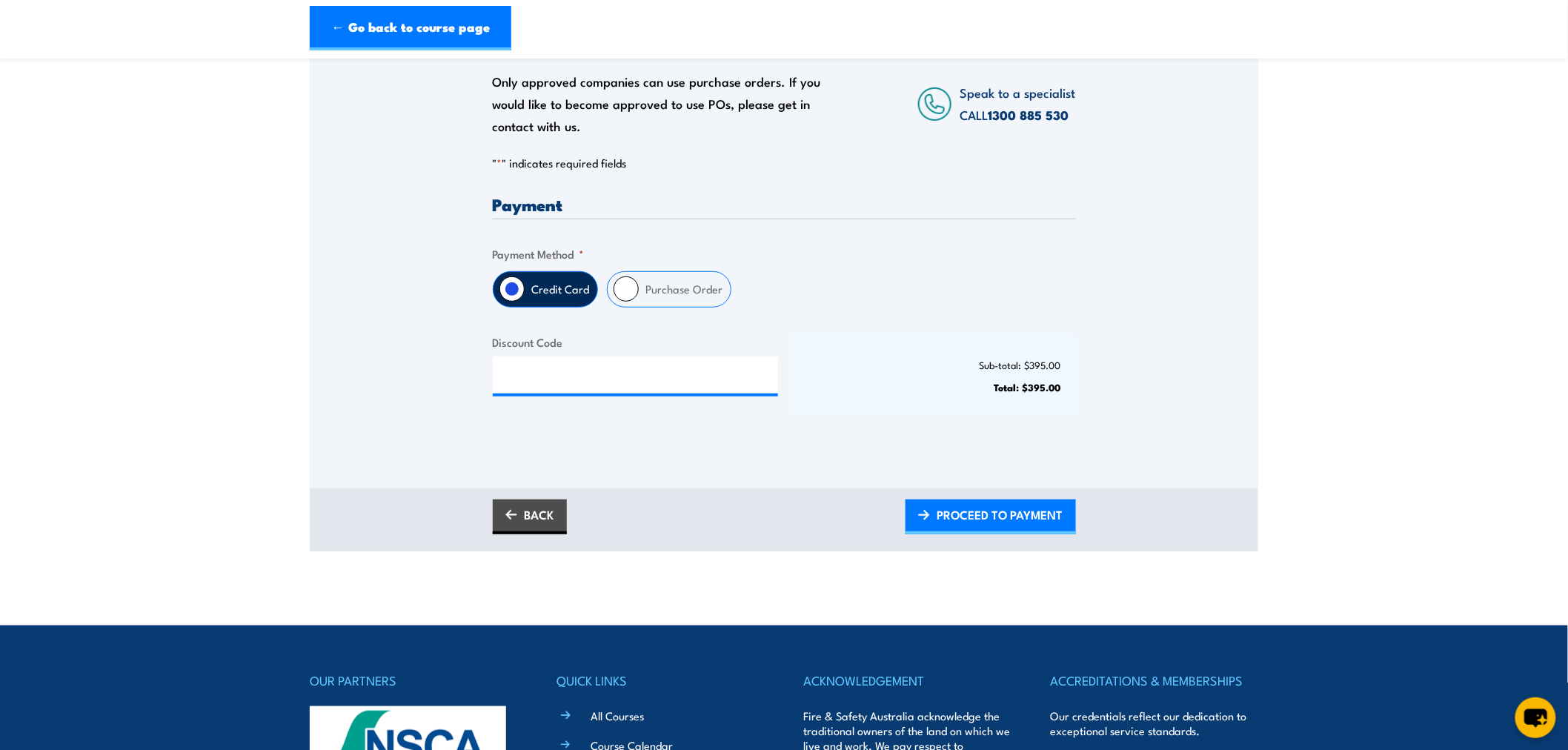
scroll to position [165, 0]
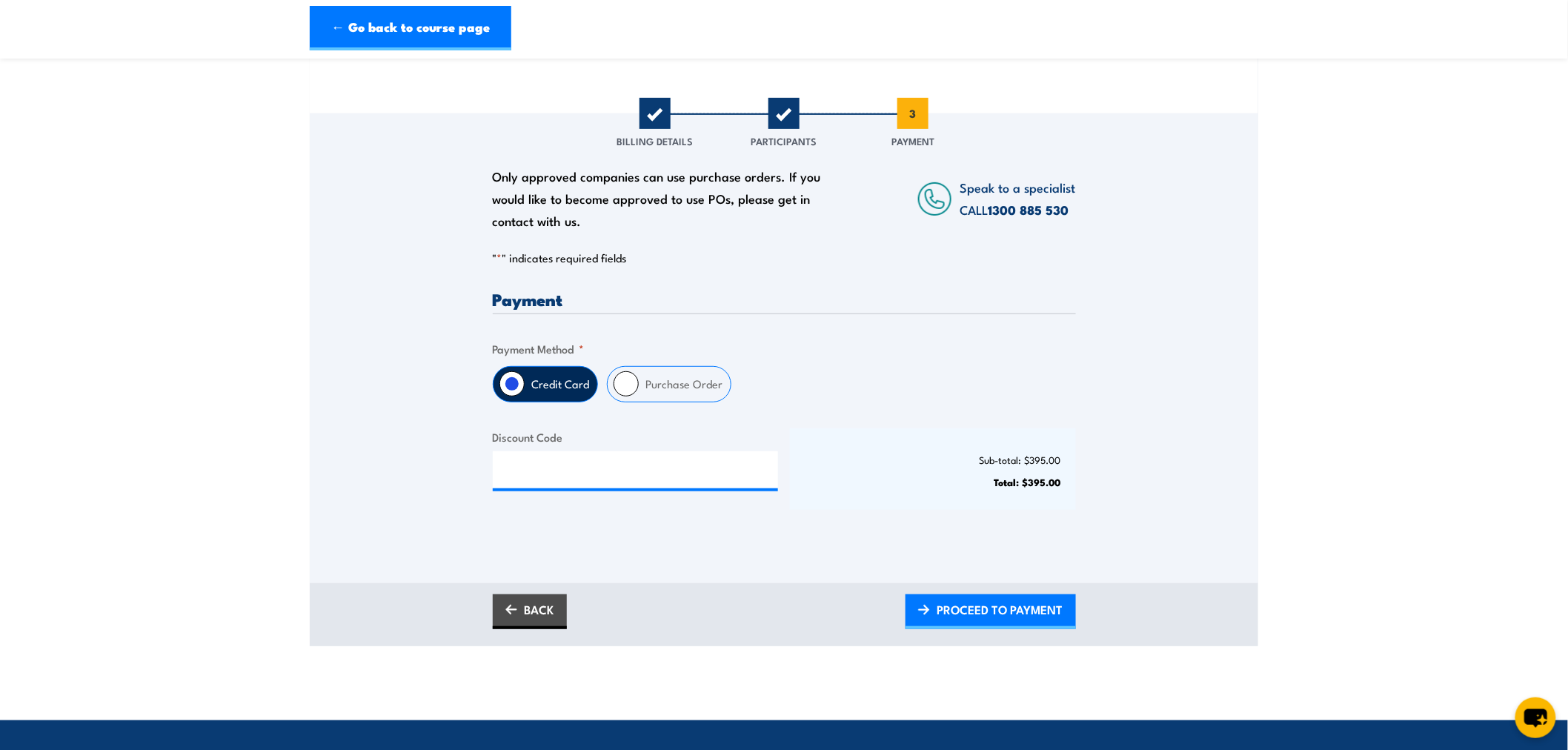
click at [613, 388] on input "Purchase Order" at bounding box center [626, 384] width 25 height 25
radio input "true"
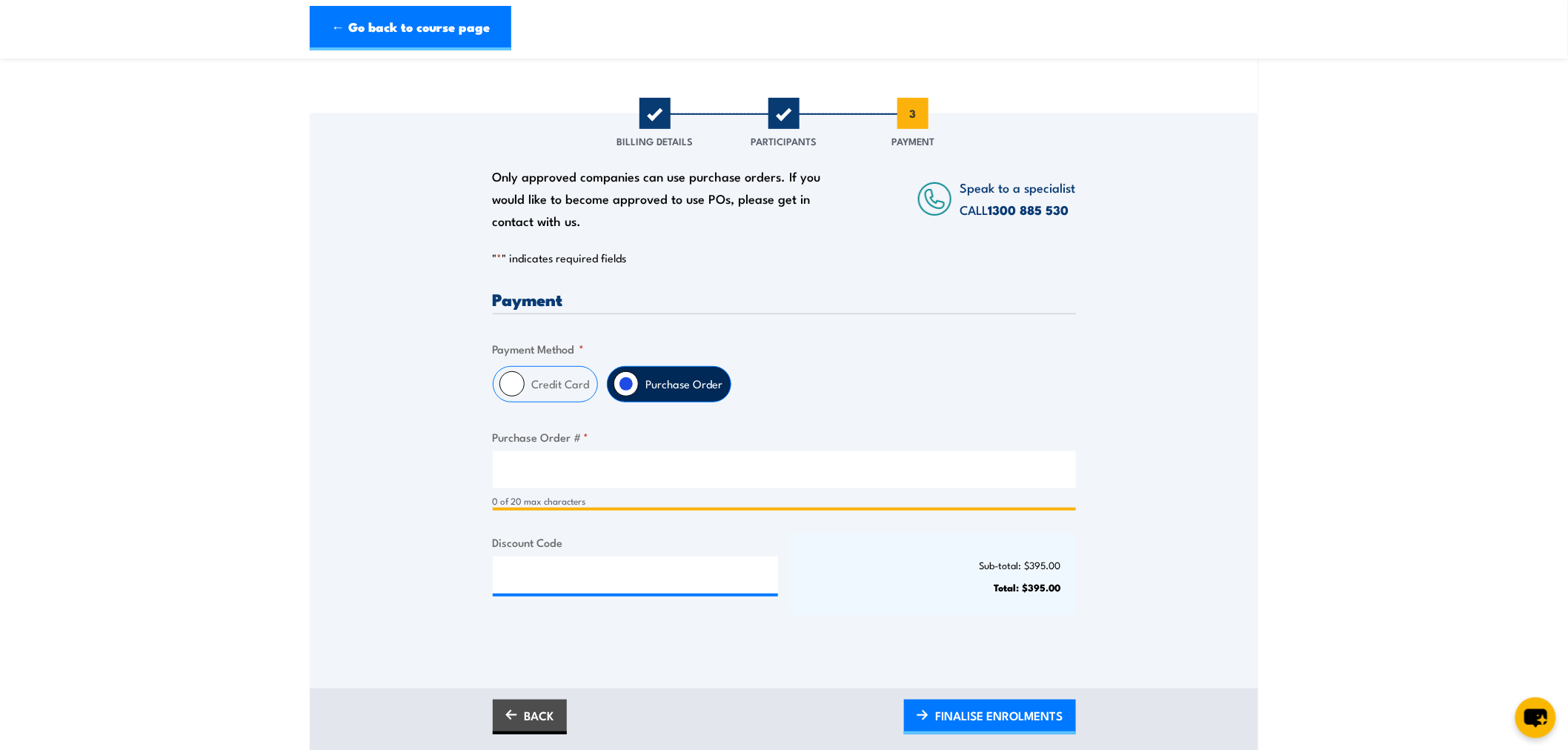
click at [883, 486] on input "Purchase Order # *" at bounding box center [785, 470] width 584 height 37
paste input "4800013122"
type input "4800013122"
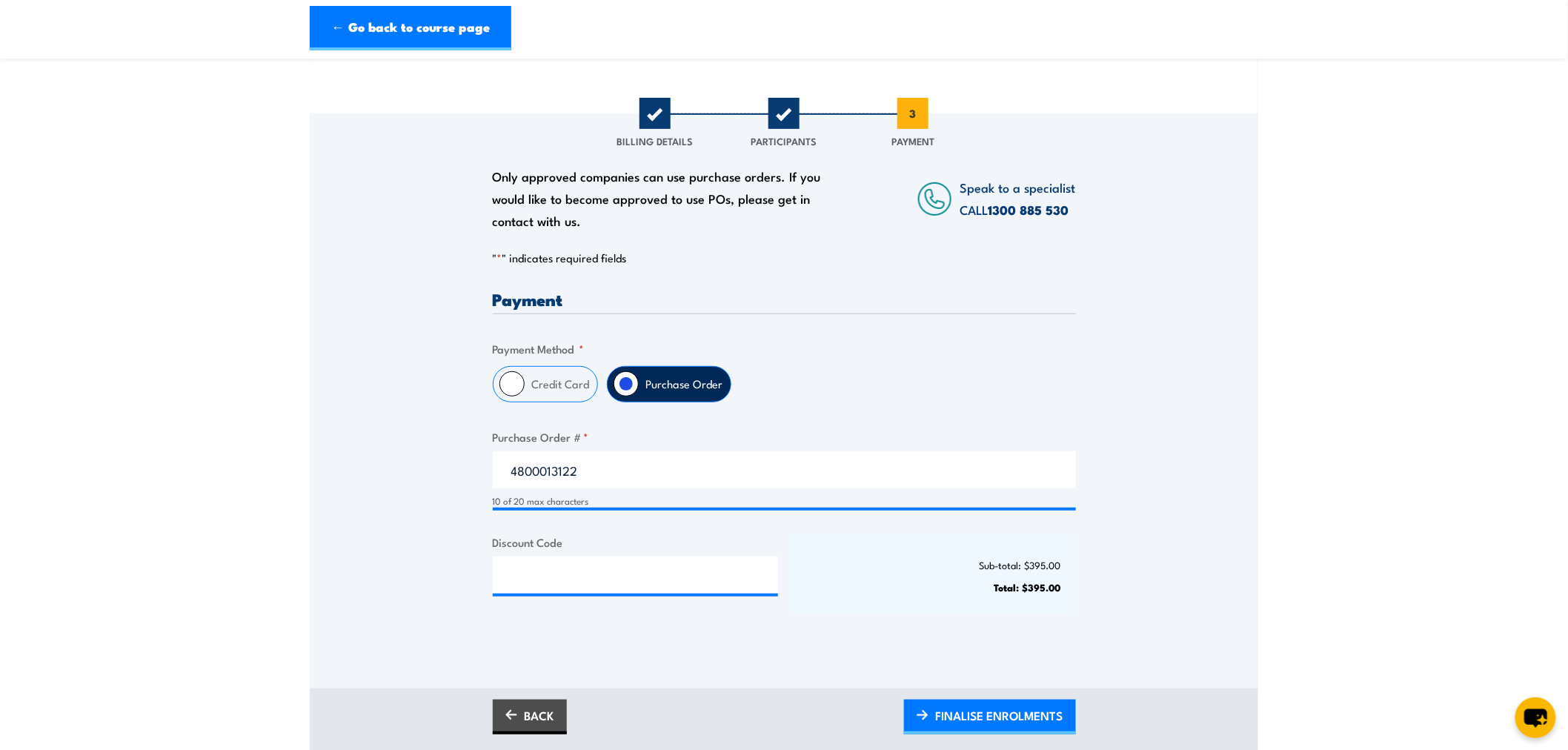
click at [957, 421] on div "Payment Only approved companies can use purchase orders. If you would like to b…" at bounding box center [785, 466] width 584 height 351
click at [987, 707] on span "FINALISE ENROLMENTS" at bounding box center [999, 716] width 127 height 39
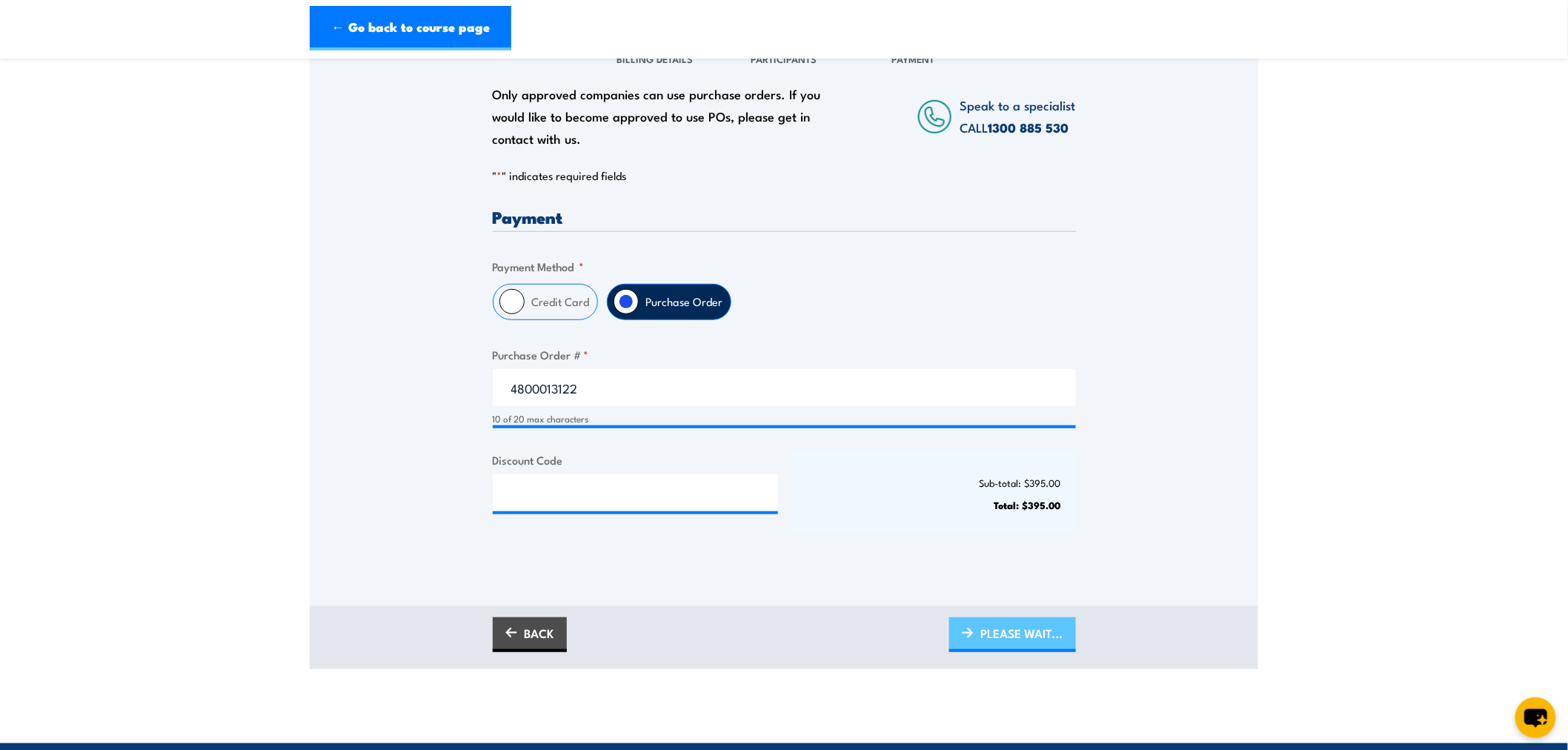
click at [1041, 626] on span "PLEASE WAIT..." at bounding box center [1022, 633] width 82 height 39
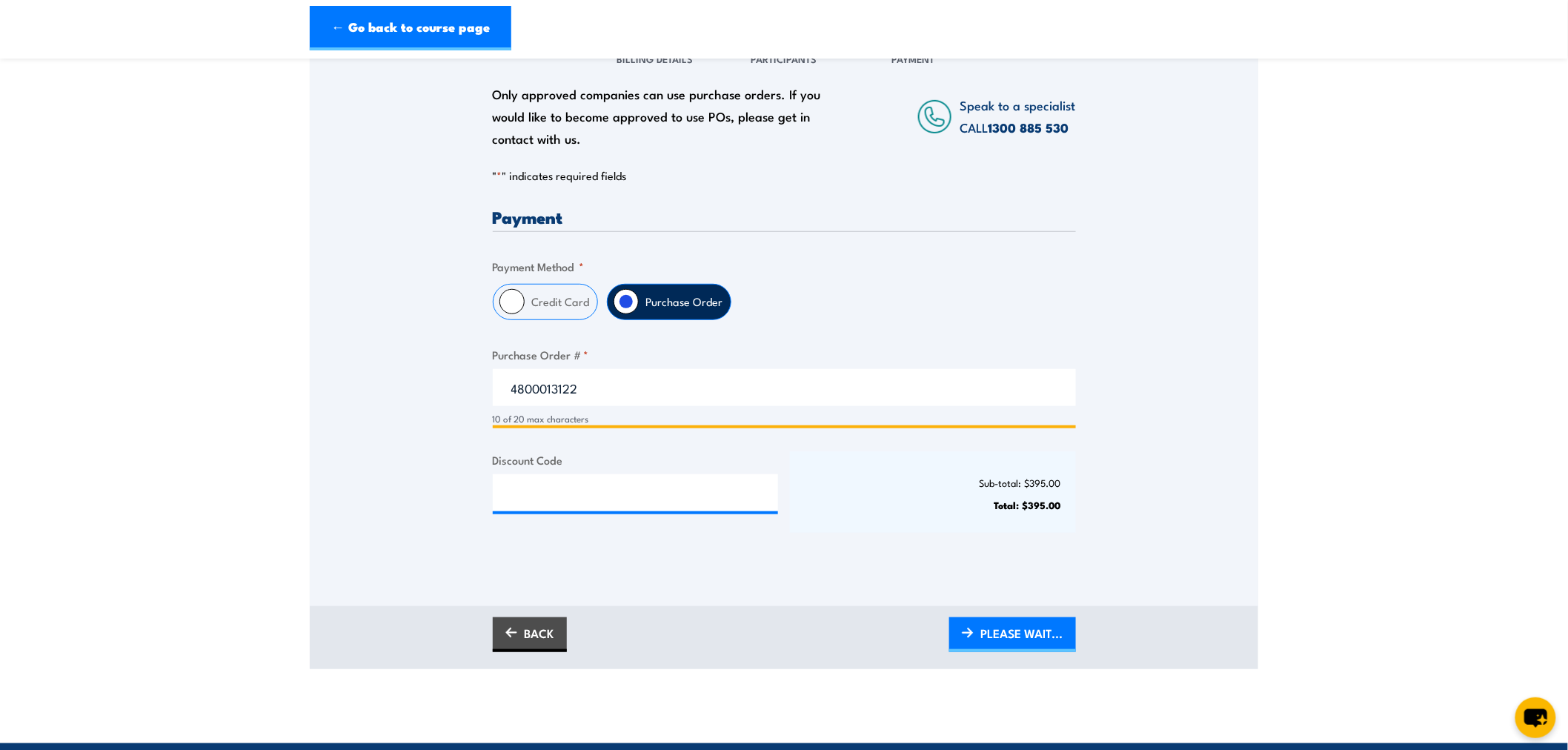
click at [500, 393] on input "4800013122" at bounding box center [785, 388] width 584 height 37
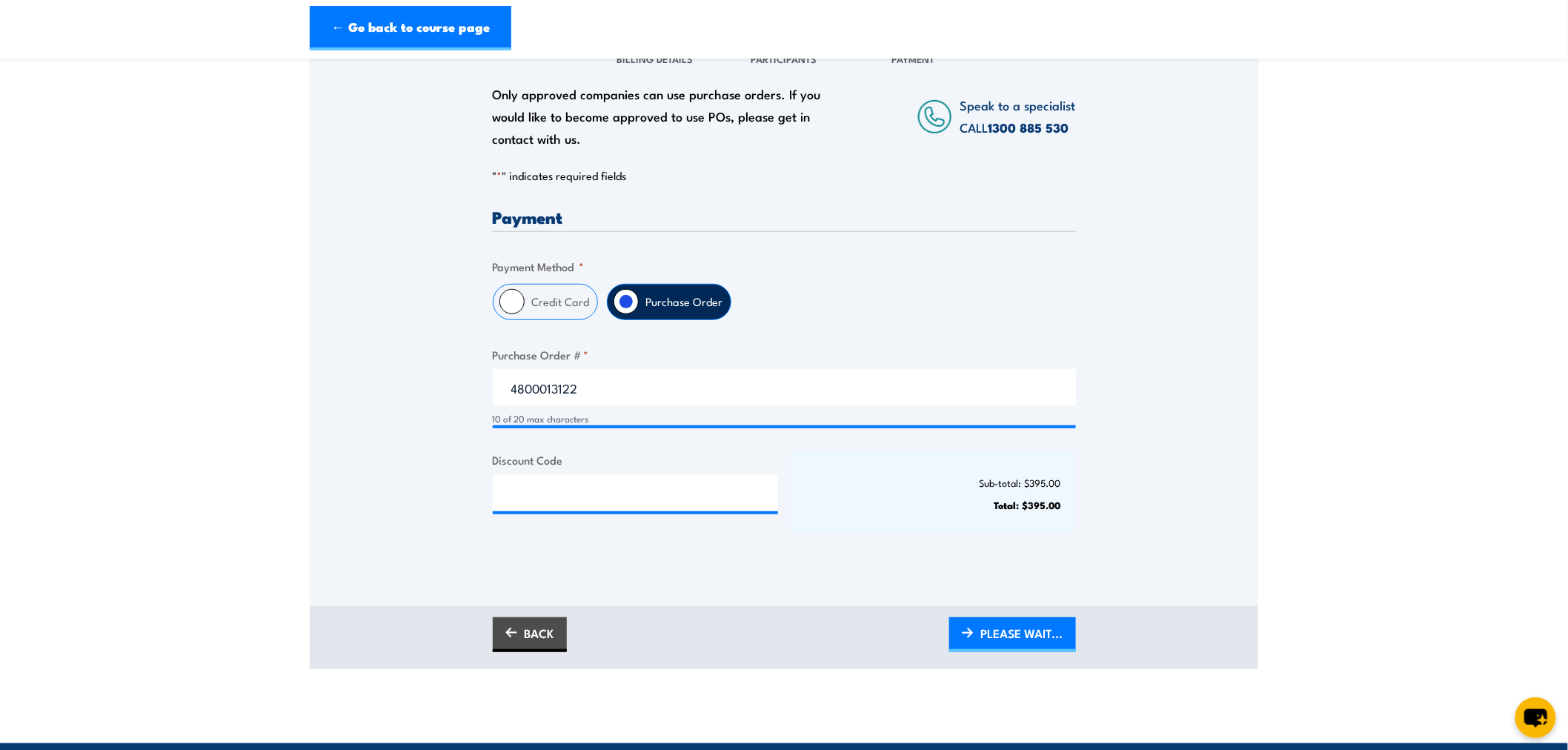
click at [780, 308] on div "Credit Card Purchase Order" at bounding box center [785, 302] width 584 height 37
click at [1033, 631] on span "PLEASE WAIT..." at bounding box center [1022, 633] width 82 height 39
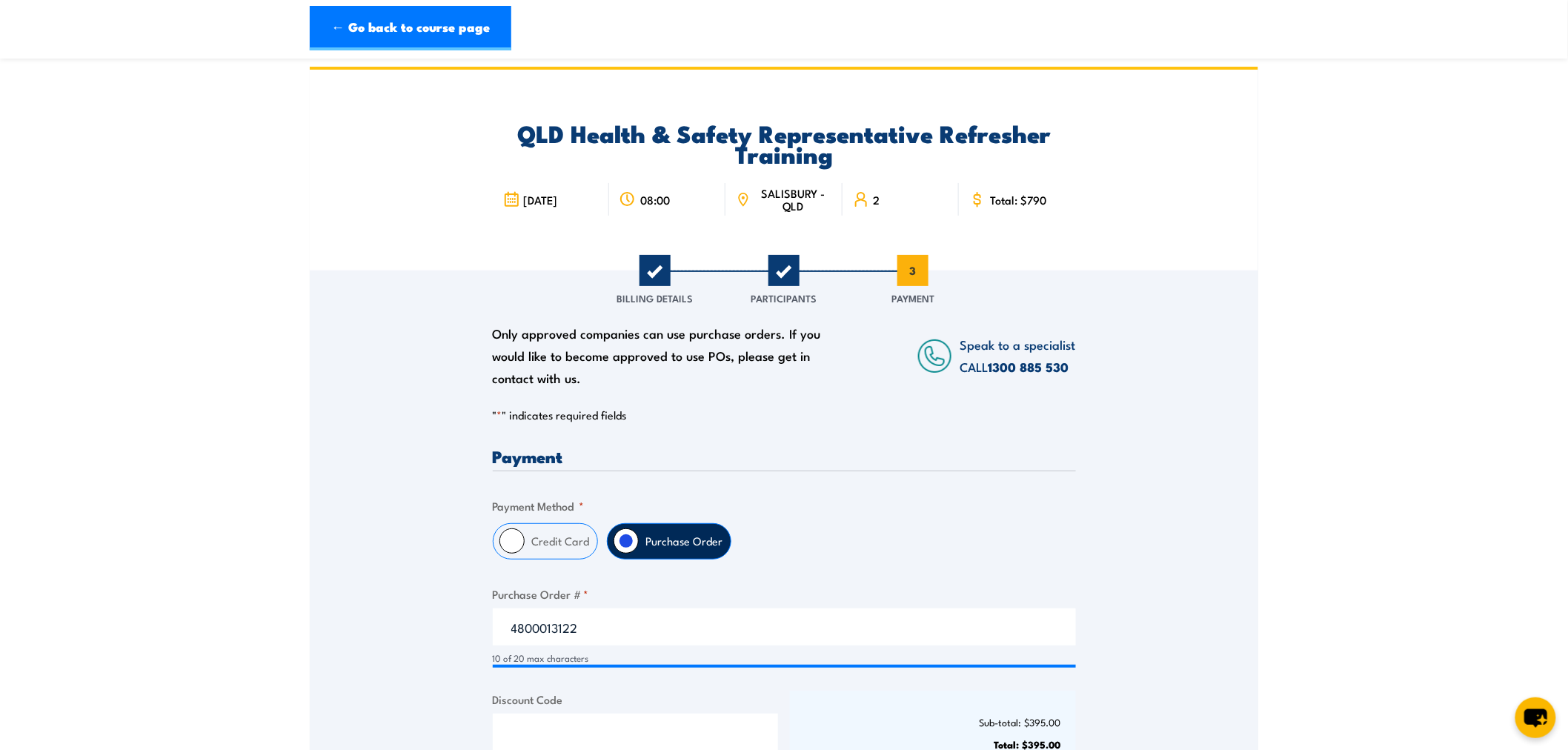
scroll to position [0, 0]
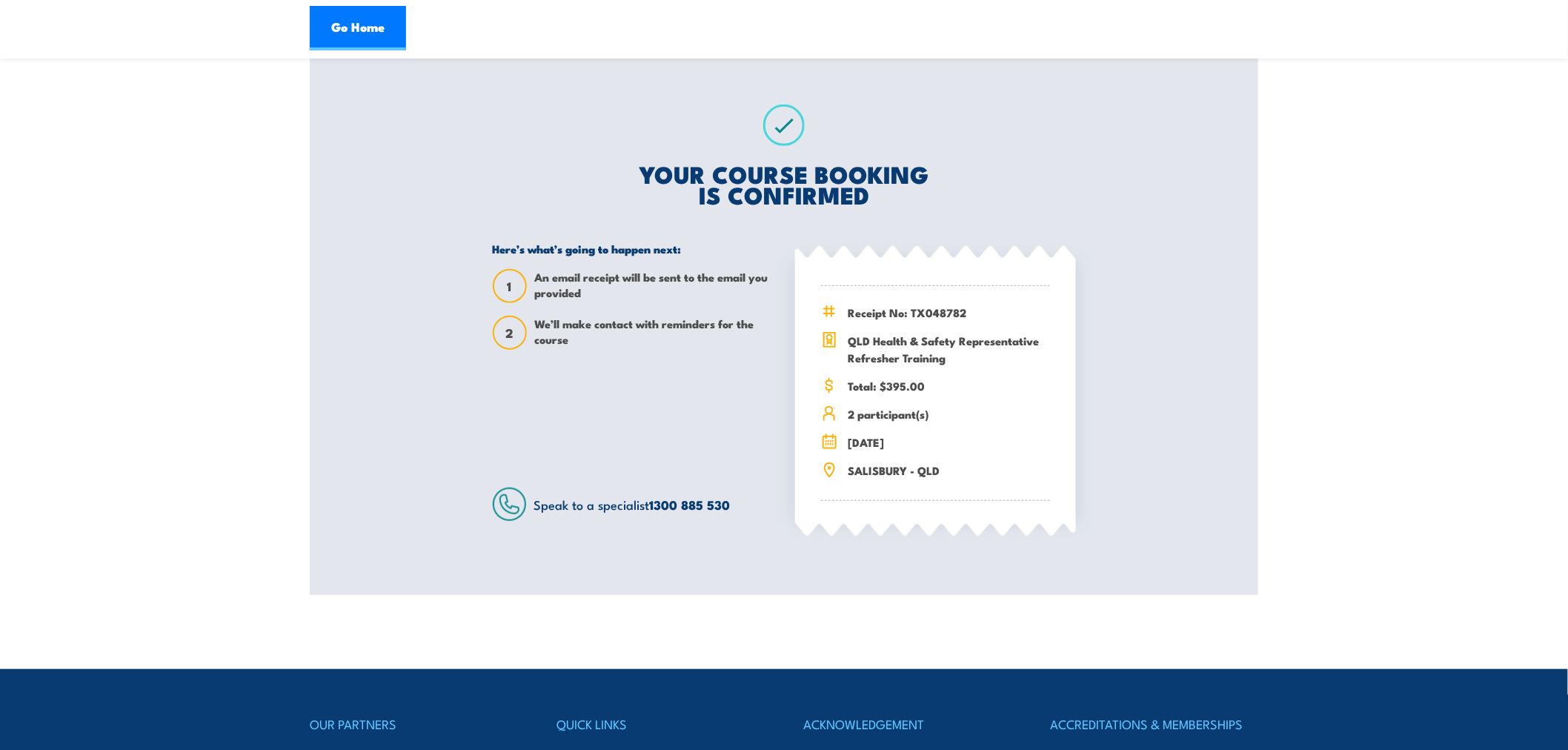
scroll to position [247, 0]
